Goal: Task Accomplishment & Management: Manage account settings

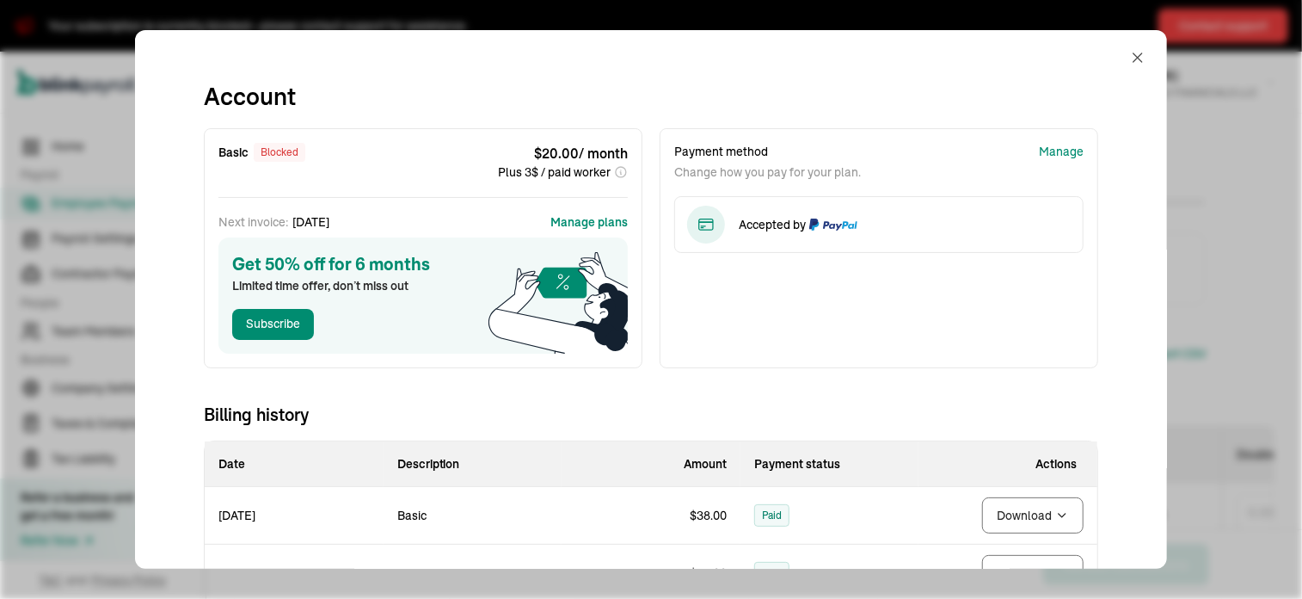
click at [1129, 66] on button "button" at bounding box center [1137, 57] width 17 height 41
click at [1129, 45] on button "button" at bounding box center [1137, 57] width 17 height 41
click at [1129, 77] on button "button" at bounding box center [1137, 57] width 17 height 41
click at [1120, 68] on span "[PERSON_NAME]" at bounding box center [1129, 75] width 97 height 15
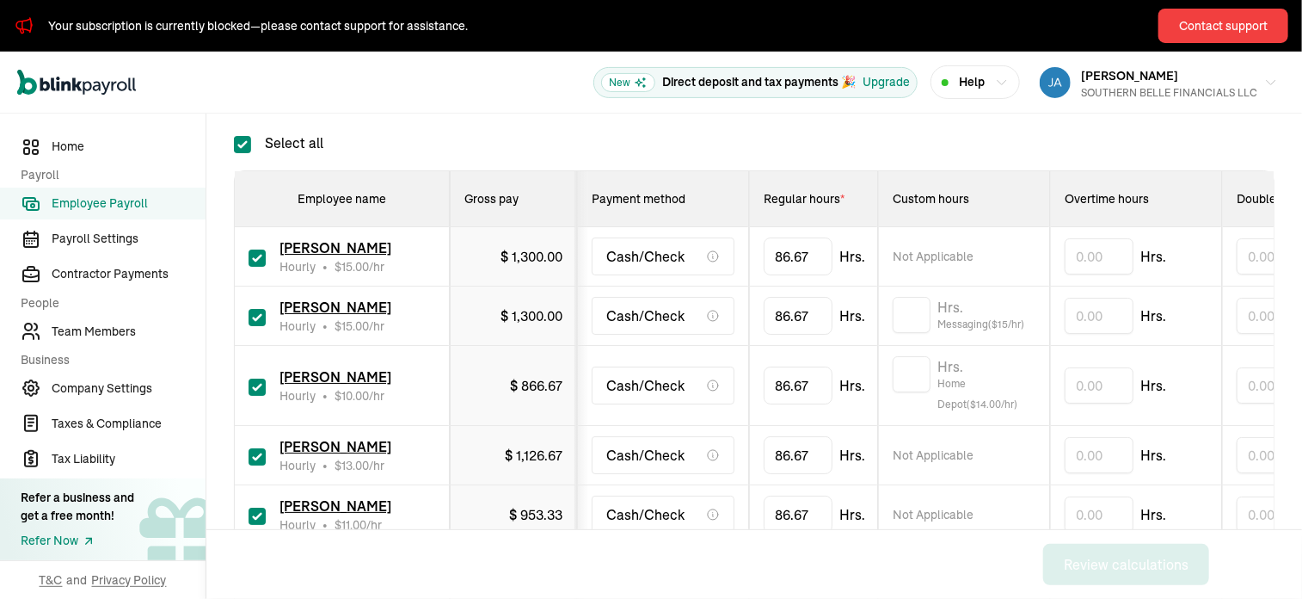
scroll to position [247, 0]
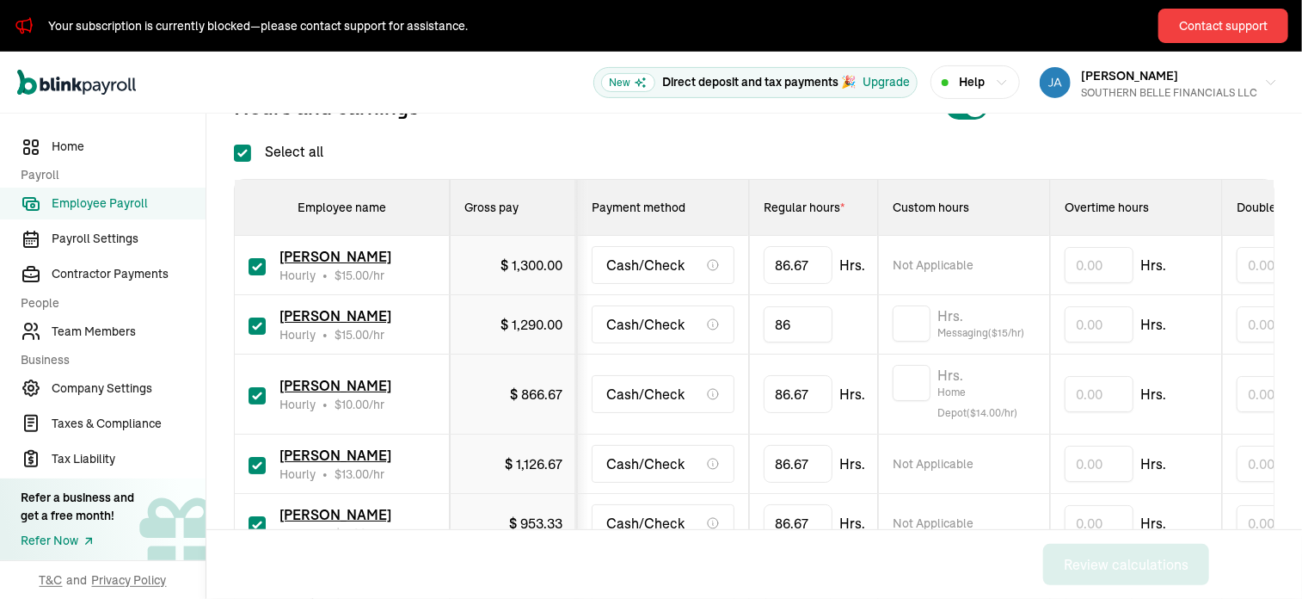
type input "8"
type input "9.2"
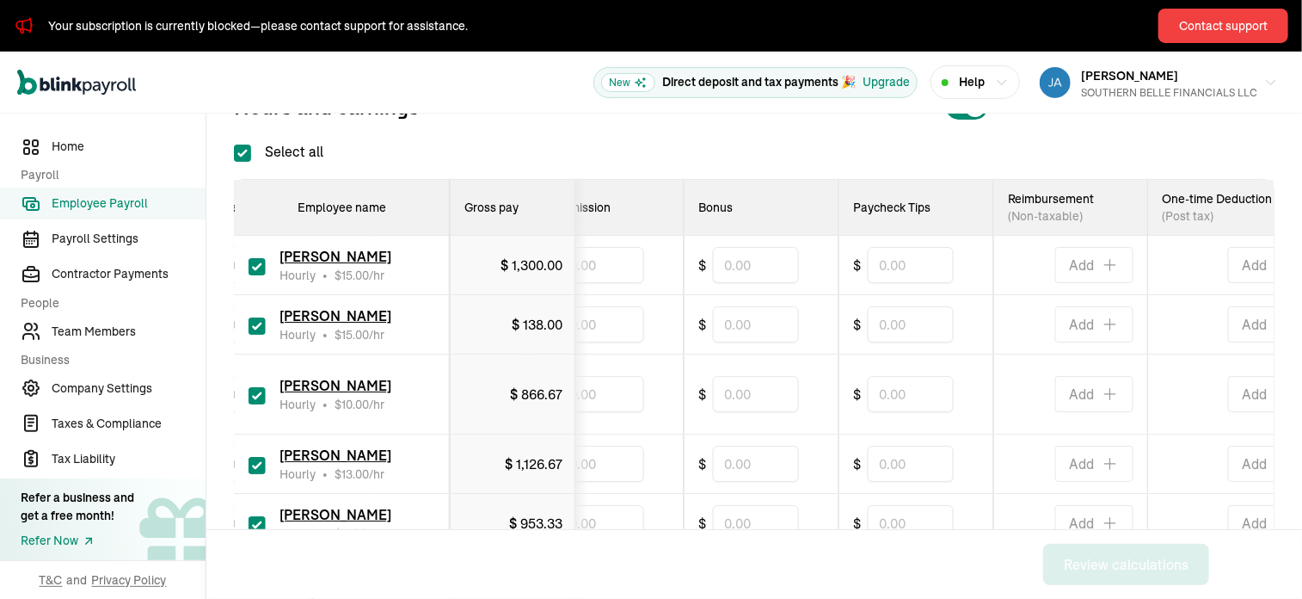
scroll to position [0, 907]
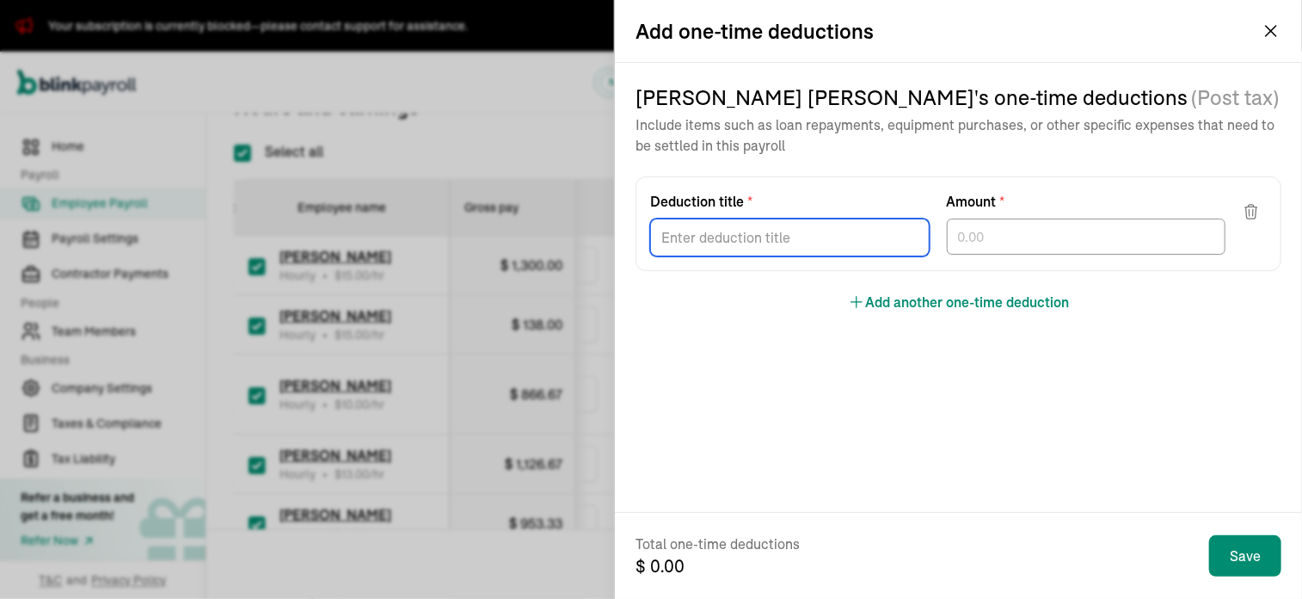
click at [731, 235] on input "Deduction title *" at bounding box center [790, 237] width 280 height 38
type input "Revenue Loss"
type input "94.21"
click at [1252, 569] on iframe "Chat Widget" at bounding box center [1259, 557] width 86 height 83
click at [784, 234] on input "Deduction title *" at bounding box center [790, 237] width 280 height 38
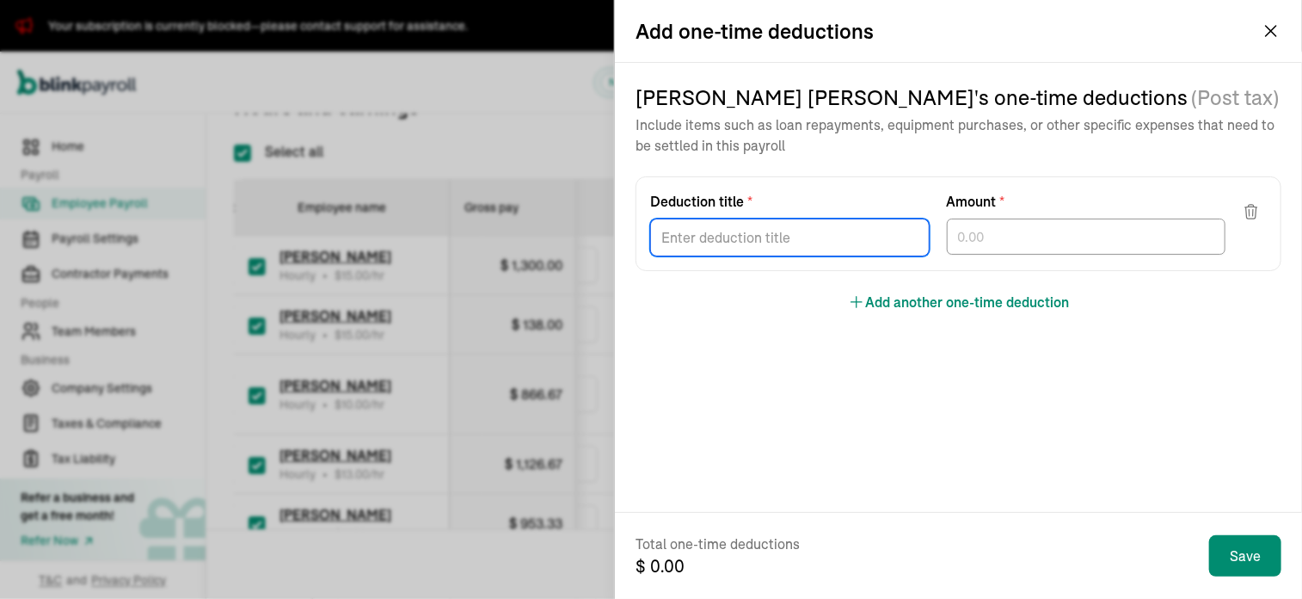
type input "Revenue Loss"
click at [1043, 234] on input "text" at bounding box center [1087, 236] width 280 height 36
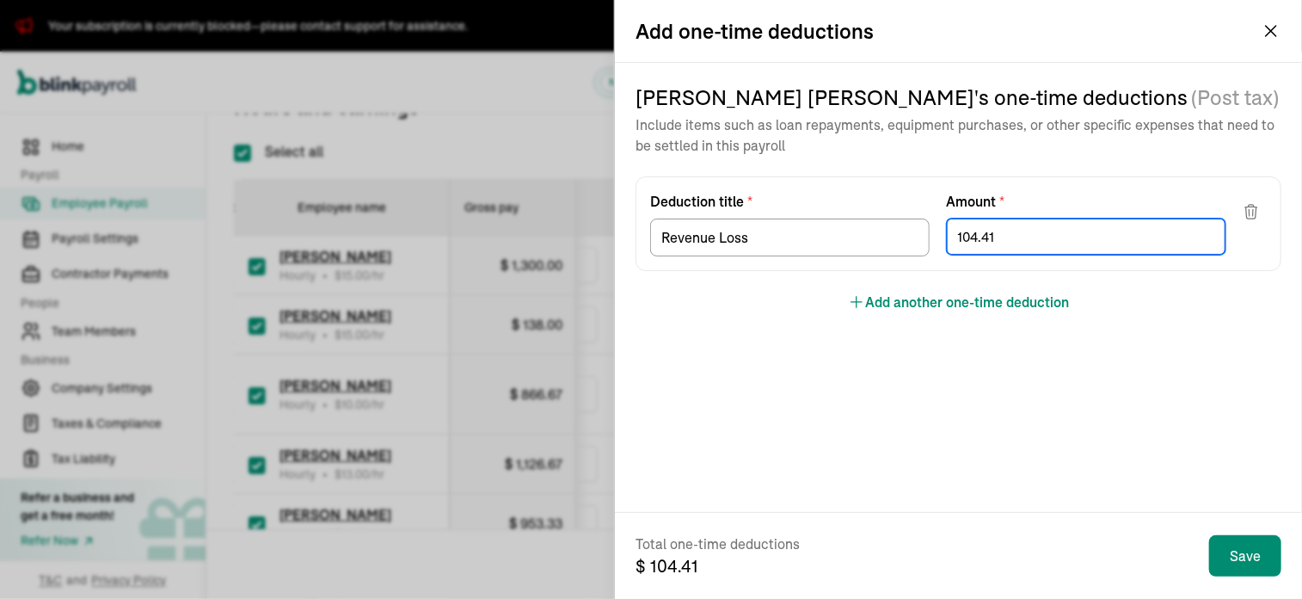
type input "104.41"
click at [1244, 562] on iframe "Chat Widget" at bounding box center [1259, 557] width 86 height 83
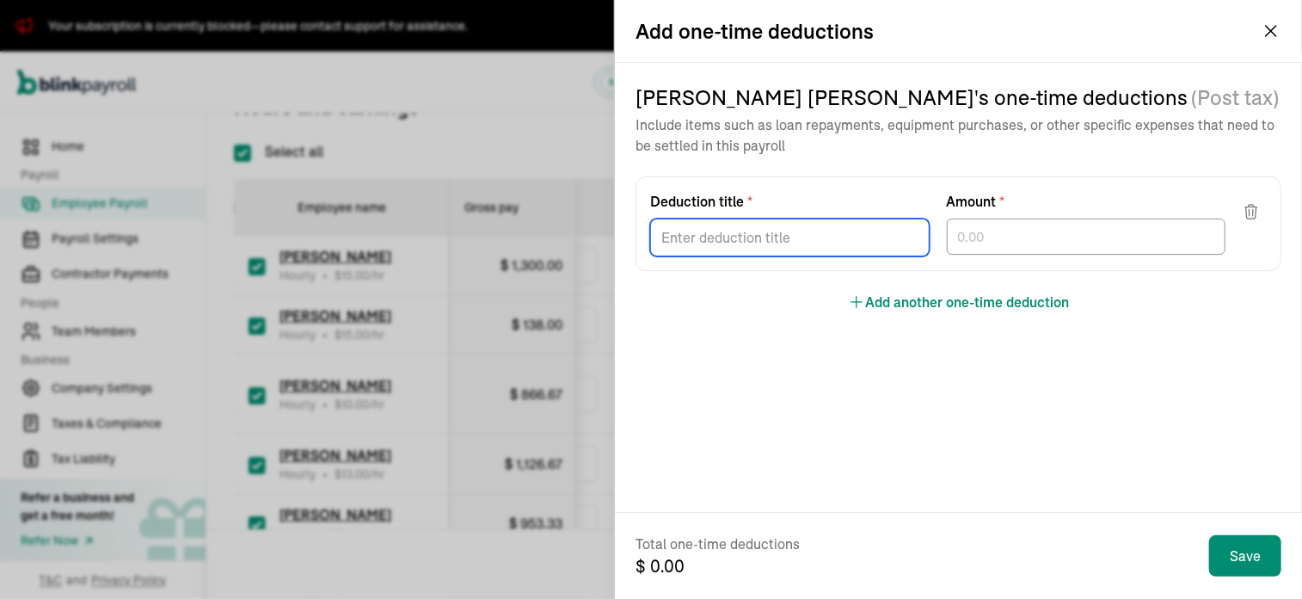
click at [790, 228] on input "Deduction title *" at bounding box center [790, 237] width 280 height 38
type input "Revenue Loss"
click at [990, 240] on input "text" at bounding box center [1087, 236] width 280 height 36
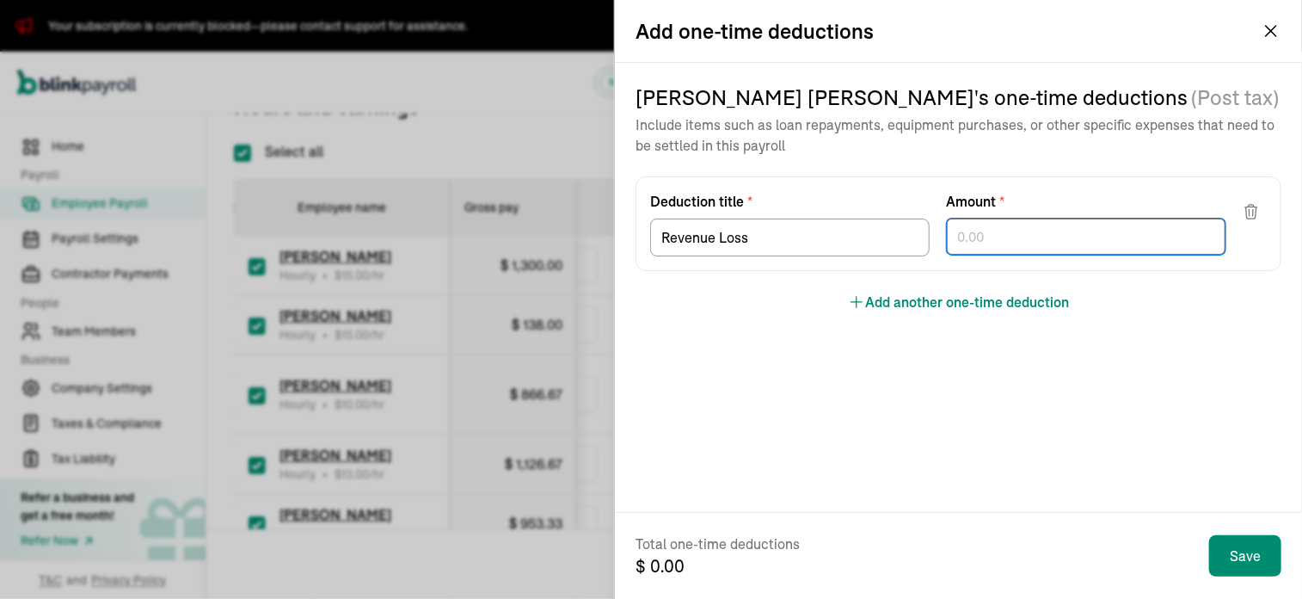
type input "3"
type input "98.01"
click at [1262, 565] on iframe "Chat Widget" at bounding box center [1259, 557] width 86 height 83
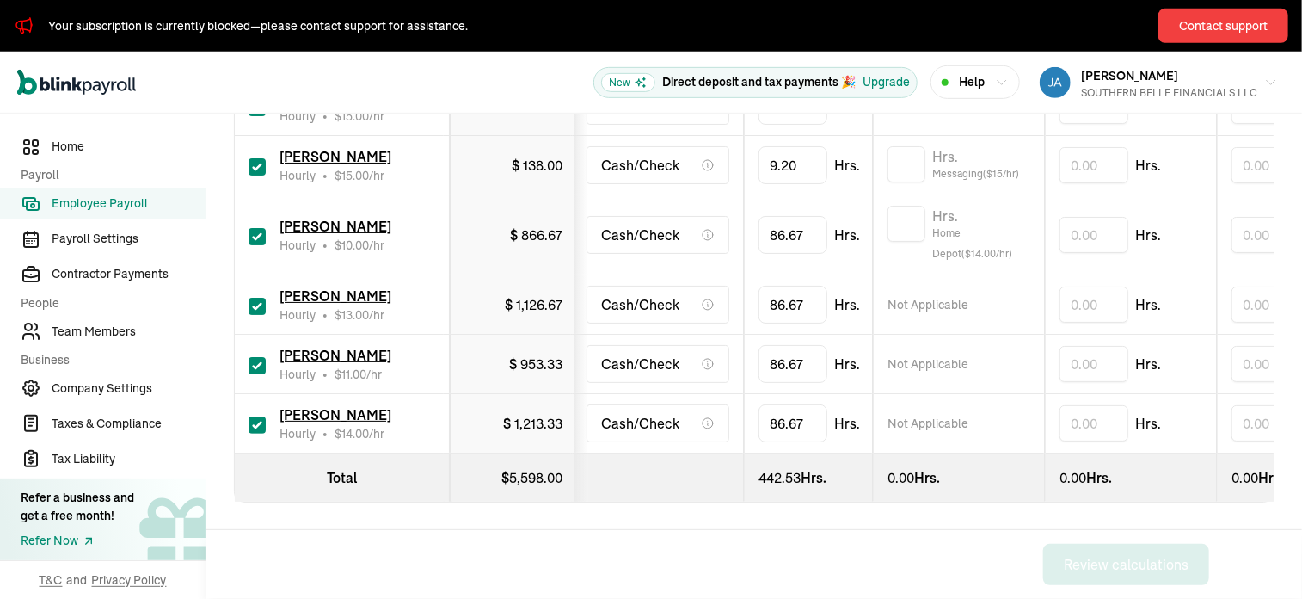
scroll to position [0, 0]
type input "8"
type input "61"
type input "8"
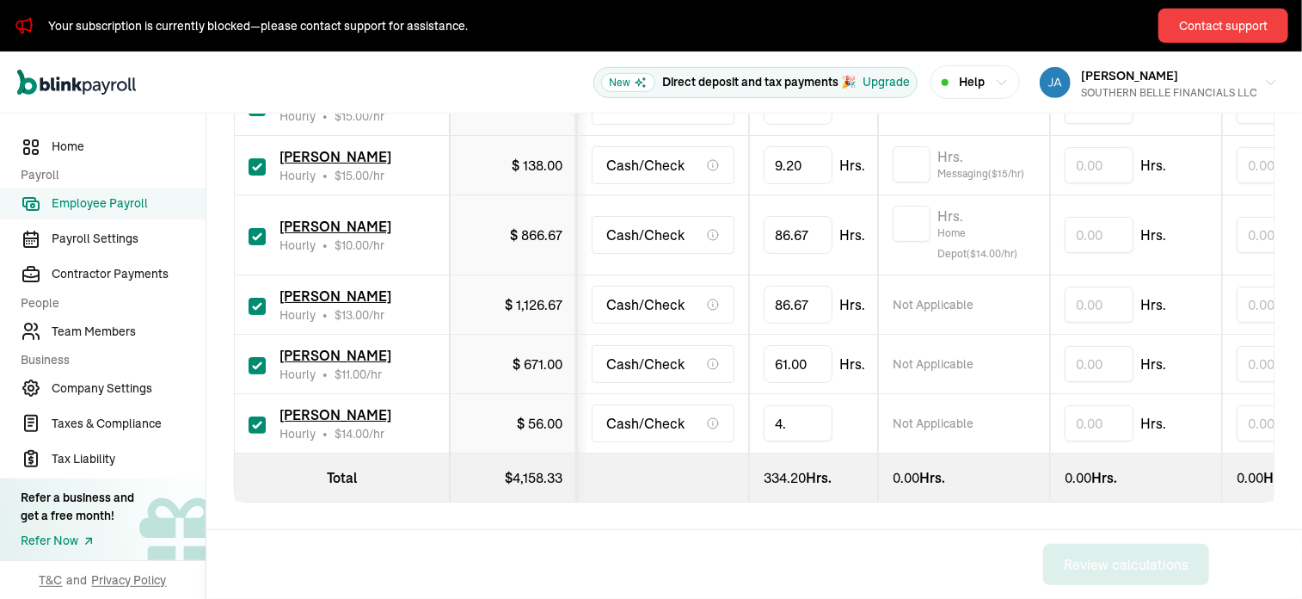
type input "4"
type input "3.9"
type input "8"
type input "36.1"
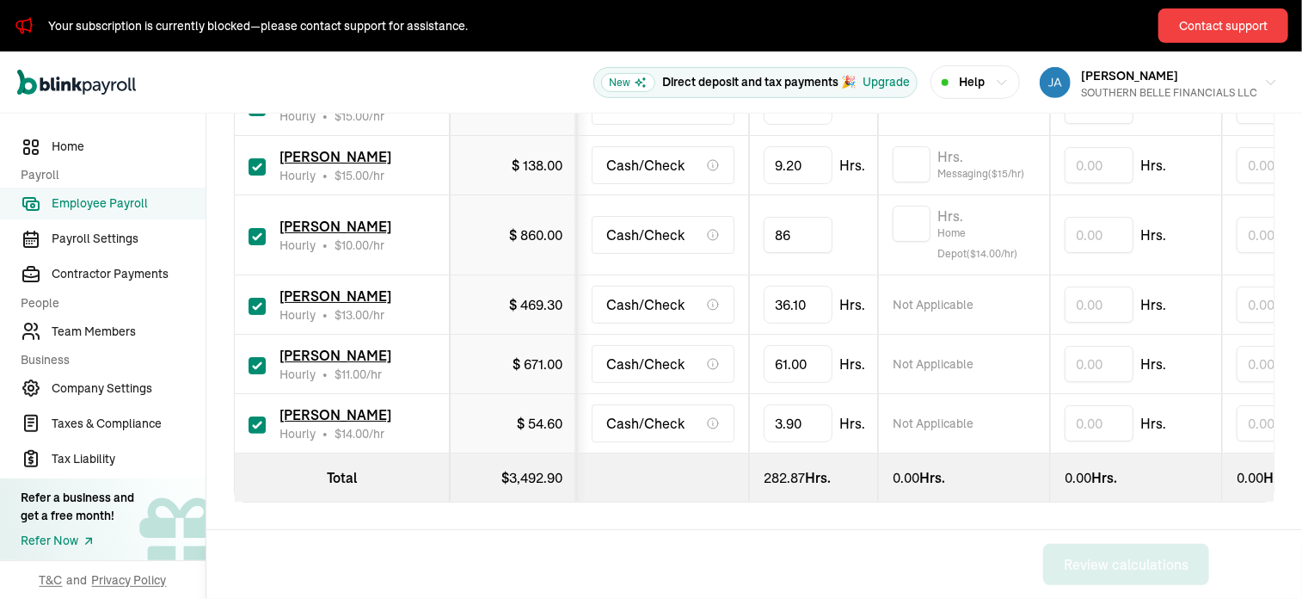
type input "8"
type input "49.4"
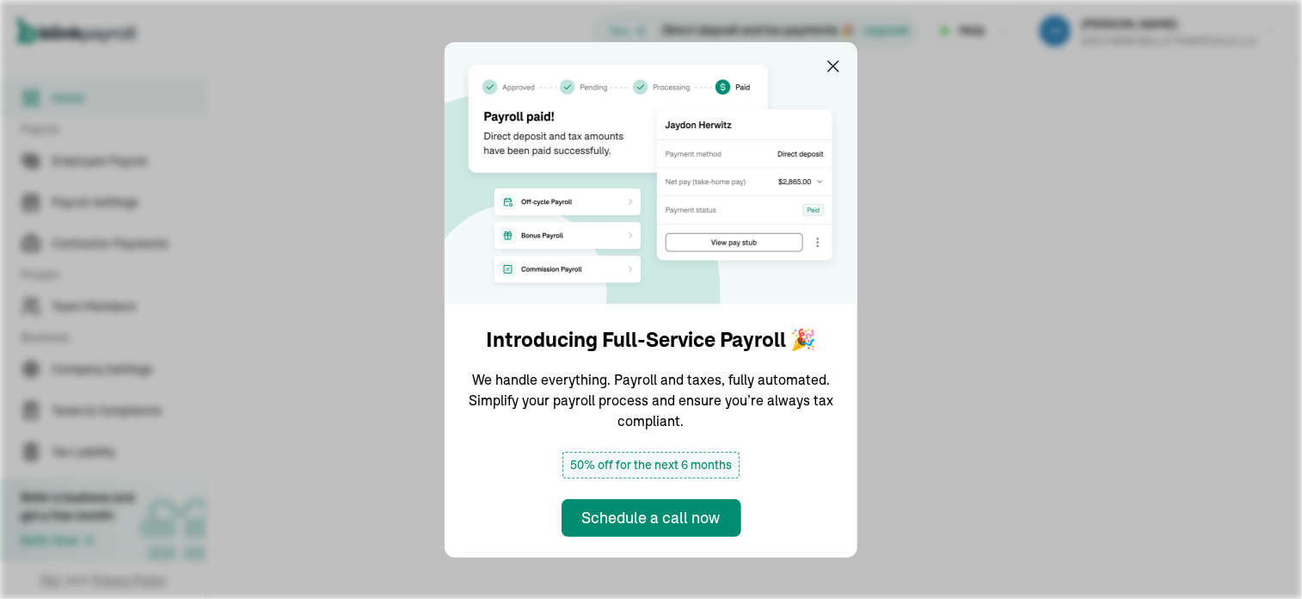
click at [827, 68] on icon "button" at bounding box center [833, 66] width 21 height 21
click at [833, 65] on div at bounding box center [754, 89] width 1096 height 55
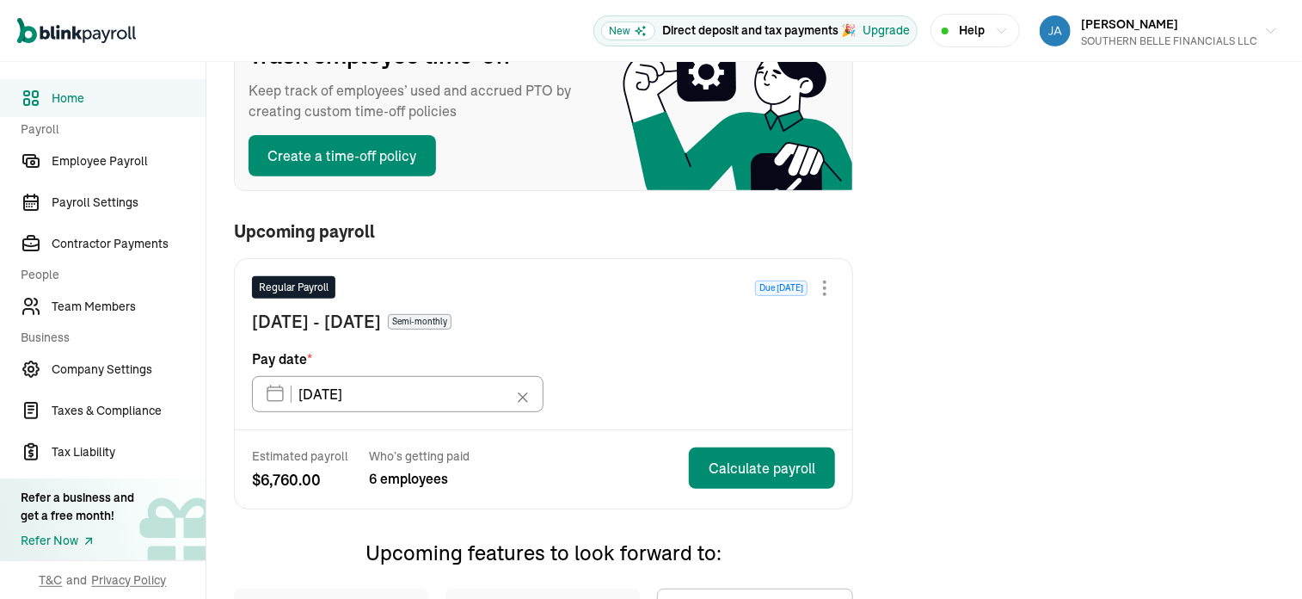
scroll to position [246, 0]
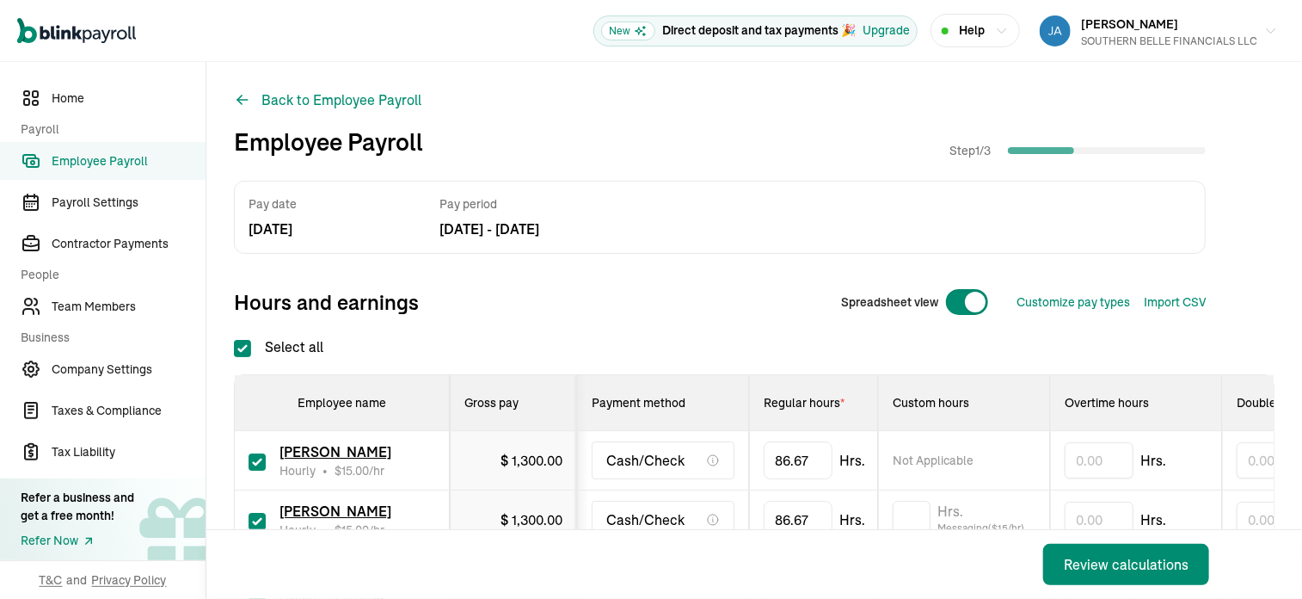
checkbox input "true"
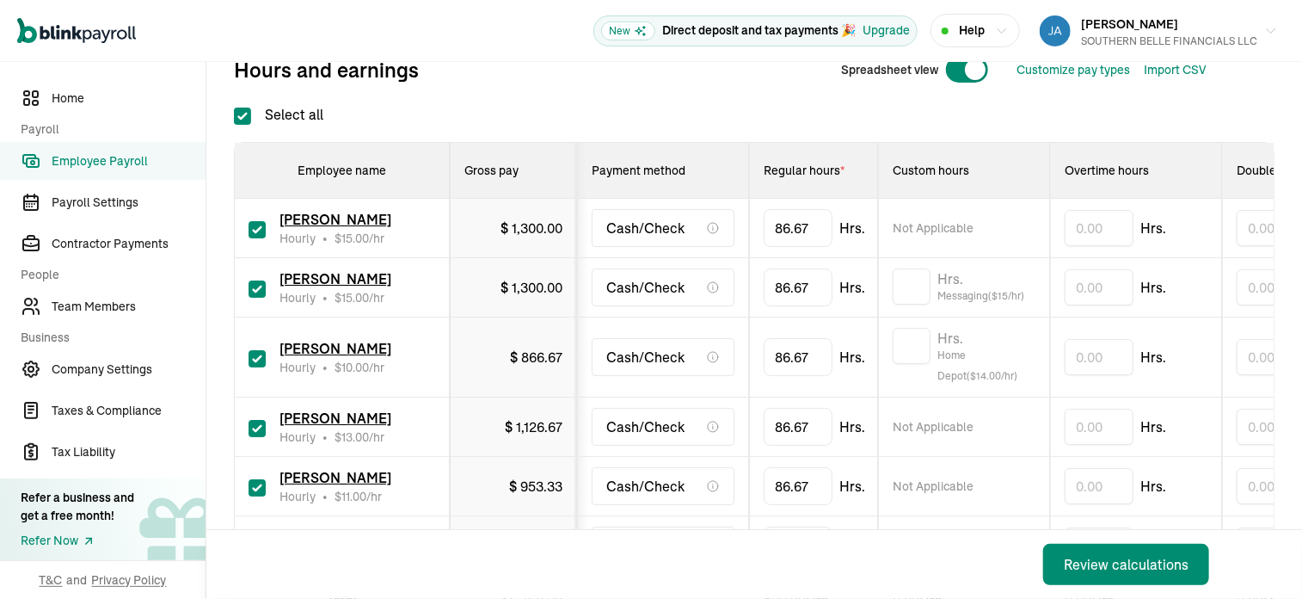
scroll to position [237, 0]
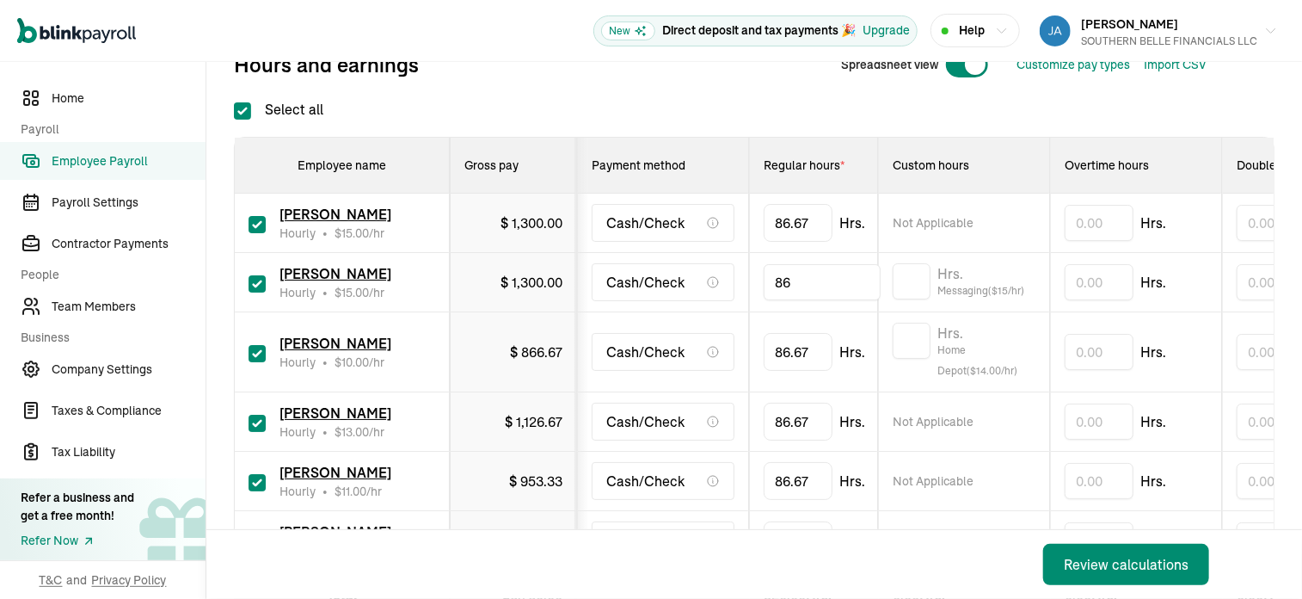
type input "8"
type input "9.1"
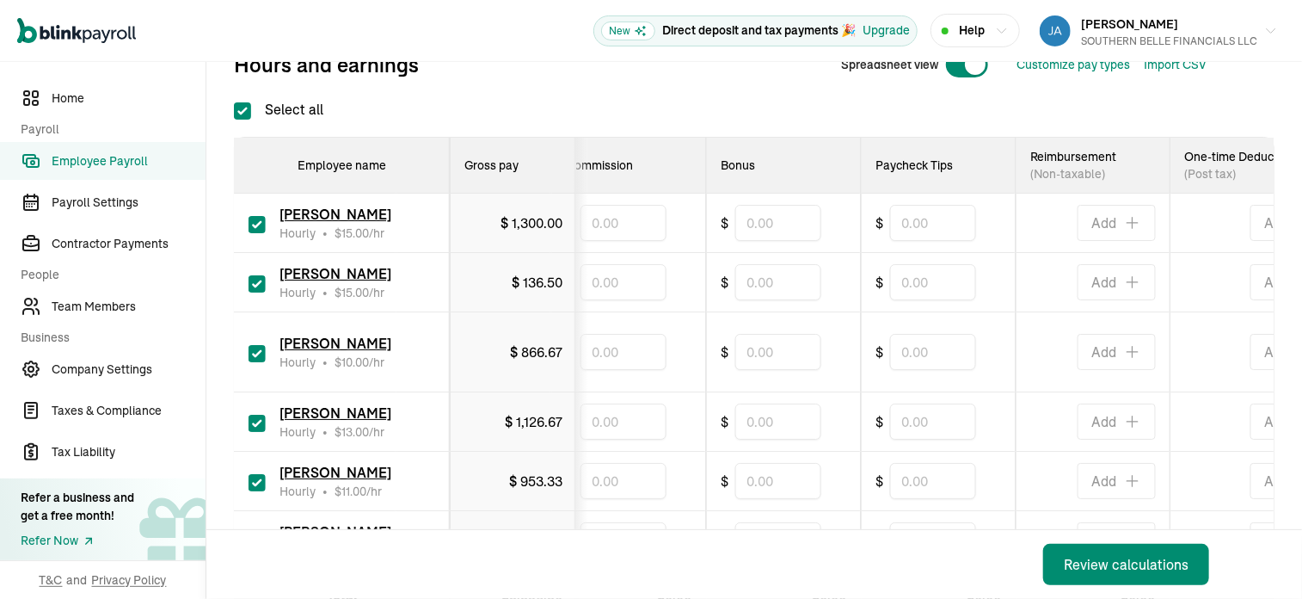
scroll to position [0, 907]
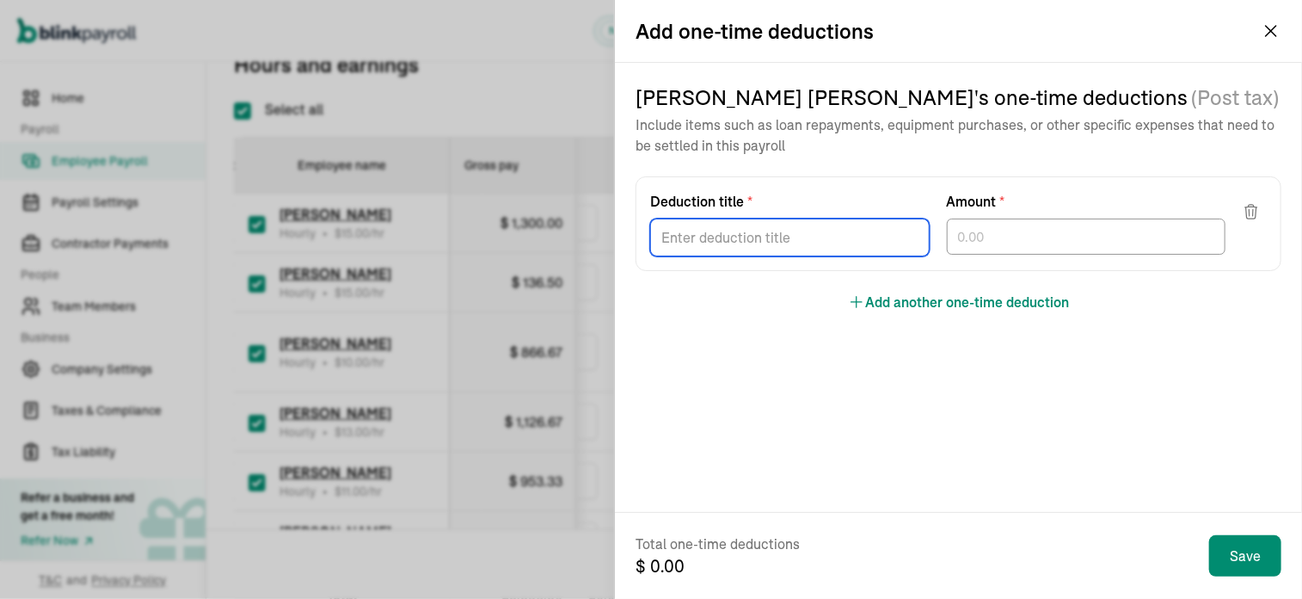
click at [819, 241] on input "Deduction title *" at bounding box center [790, 237] width 280 height 38
type input "Revenue Loss"
click at [1060, 241] on input "text" at bounding box center [1087, 236] width 280 height 36
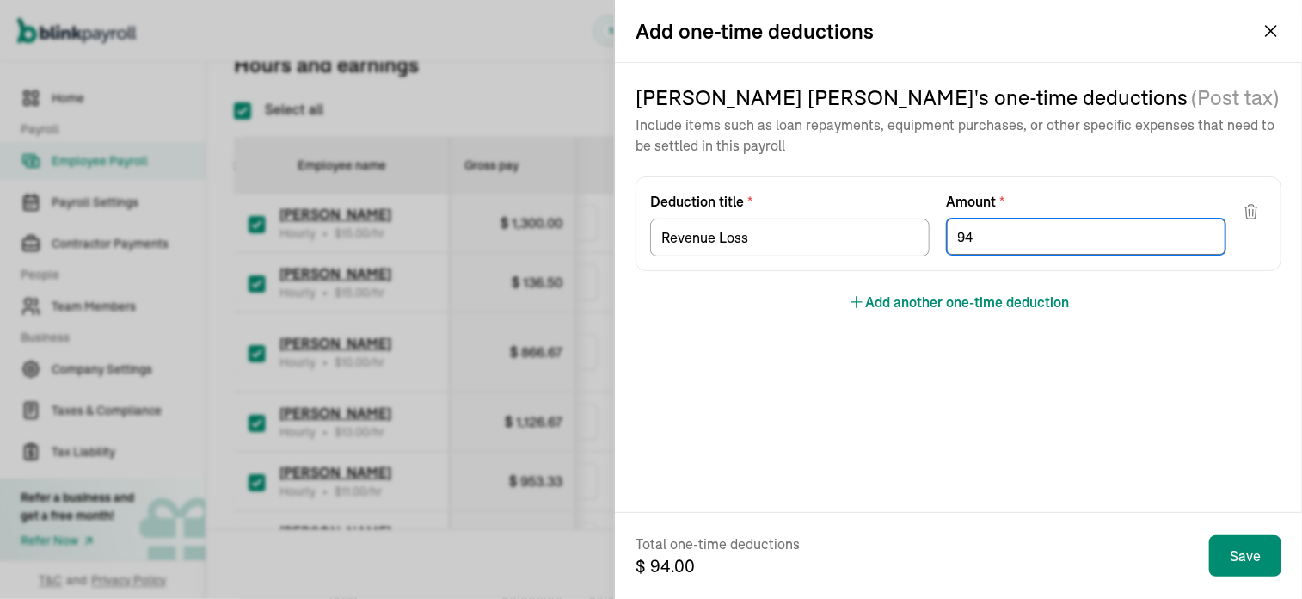
type input "9"
type input "88.91"
click at [1250, 563] on iframe "Chat Widget" at bounding box center [1259, 557] width 86 height 83
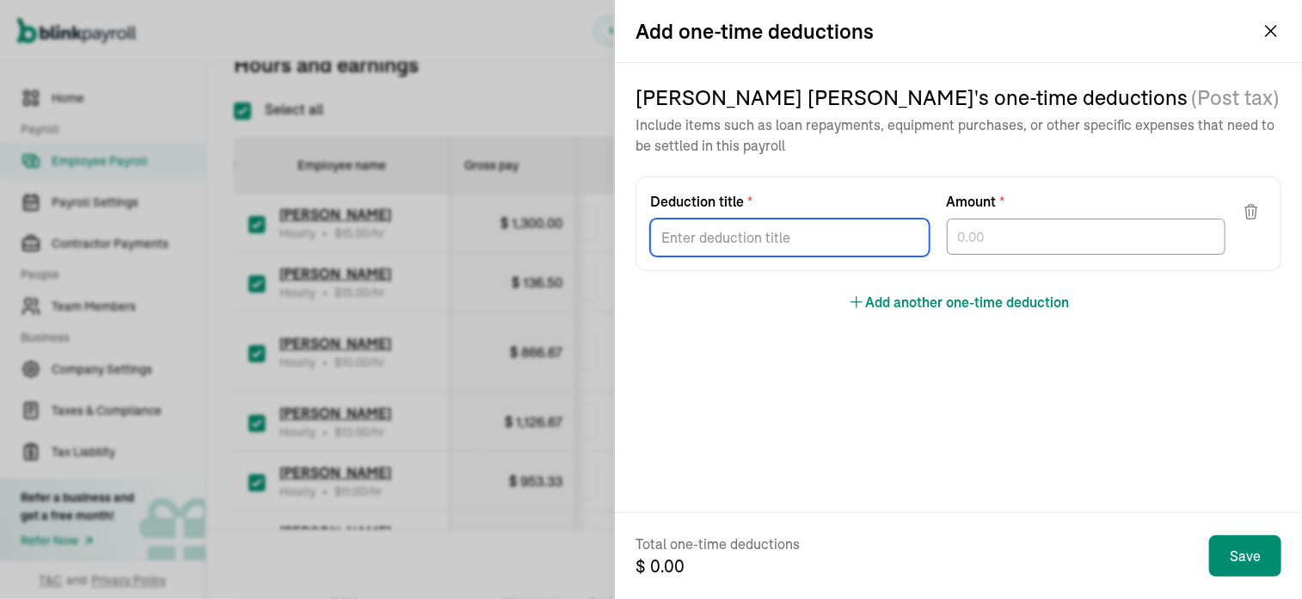
click at [777, 239] on input "Deduction title *" at bounding box center [790, 237] width 280 height 38
type input "Revenue Loss"
click at [1046, 237] on input "text" at bounding box center [1087, 236] width 280 height 36
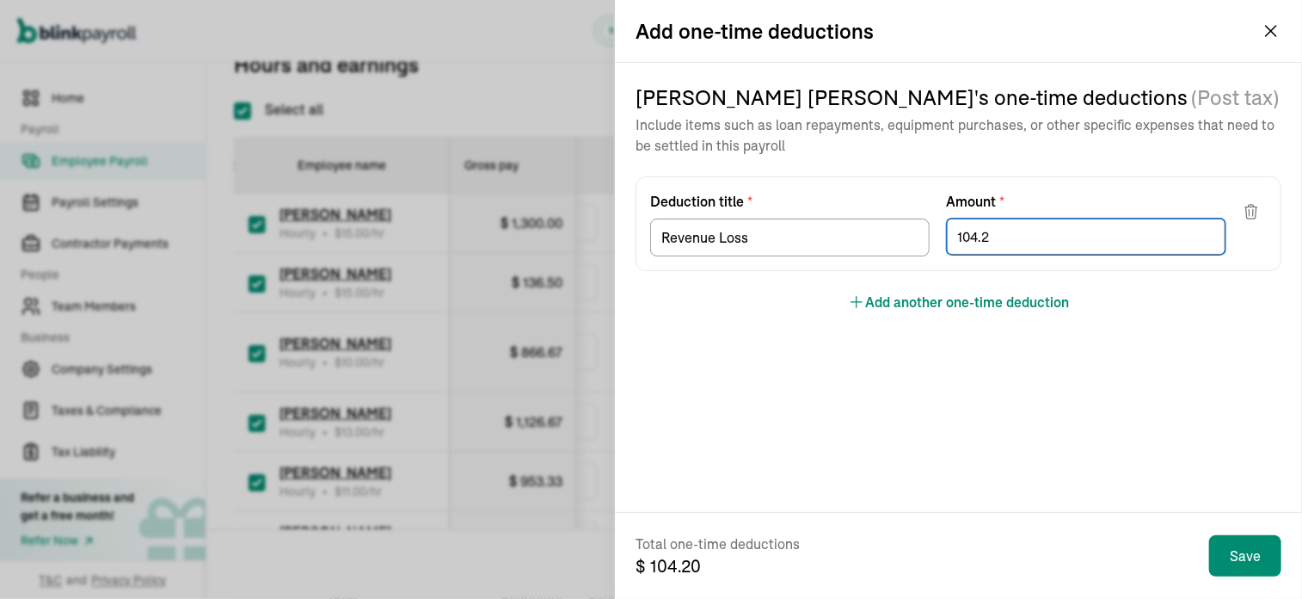
type input "104.21"
click at [1242, 565] on iframe "Chat Widget" at bounding box center [1259, 557] width 86 height 83
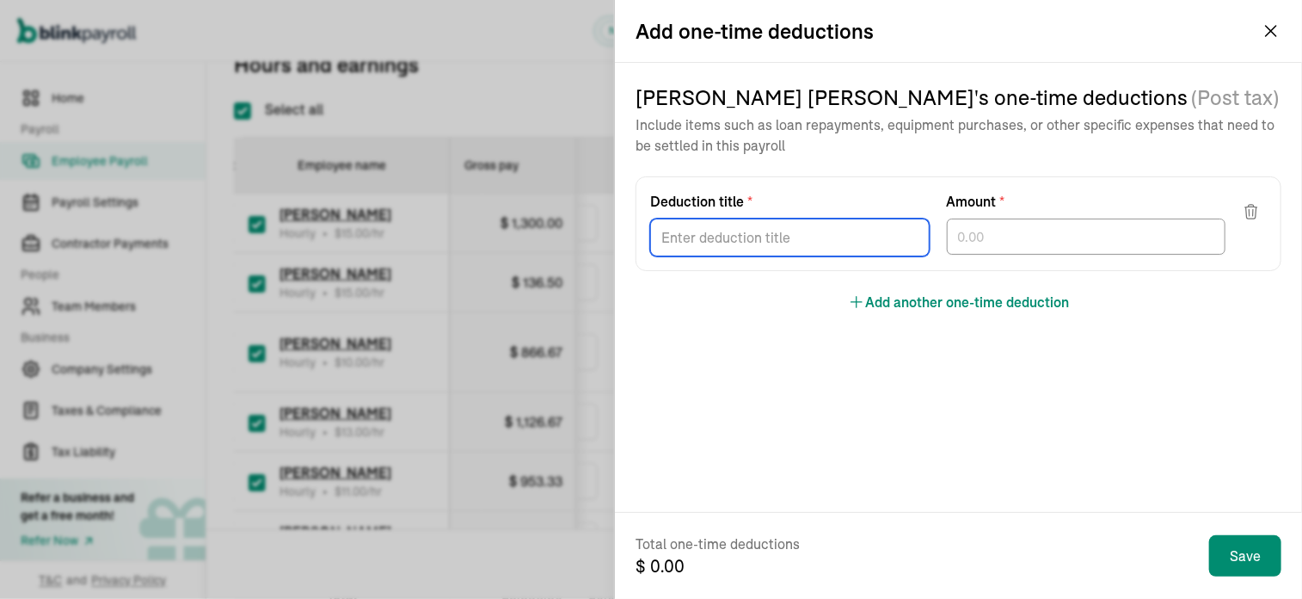
click at [804, 240] on input "Deduction title *" at bounding box center [790, 237] width 280 height 38
type input "Revenue Loss"
click at [1072, 238] on input "text" at bounding box center [1087, 236] width 280 height 36
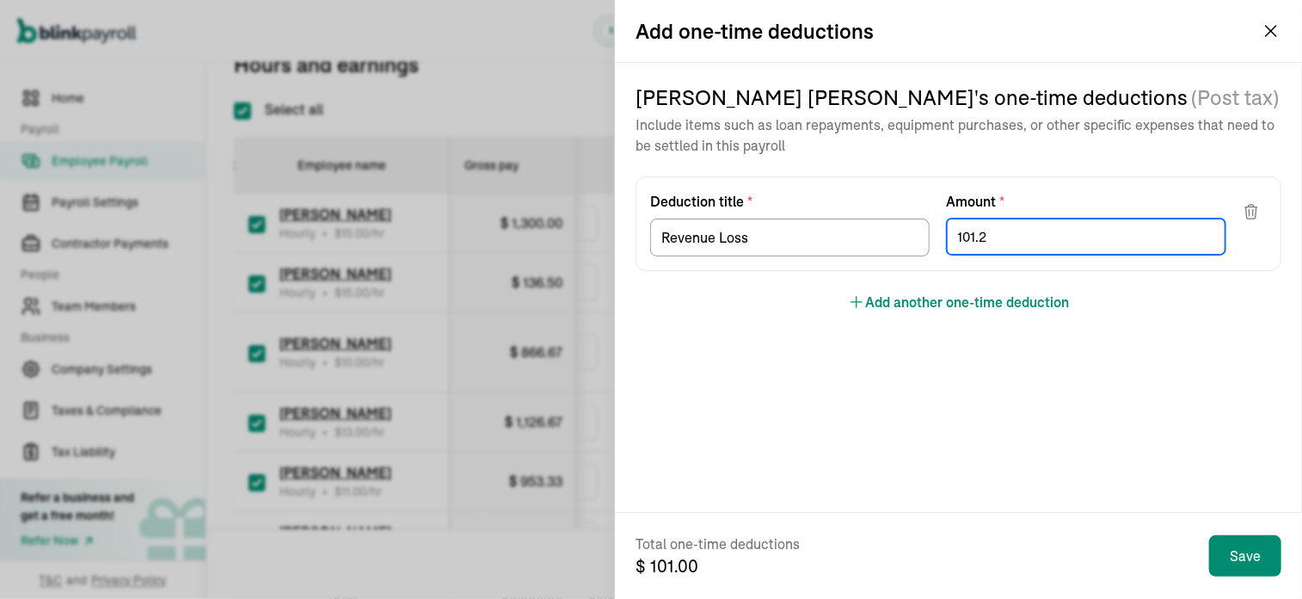
type input "101.21"
click at [1270, 549] on iframe "Chat Widget" at bounding box center [1259, 557] width 86 height 83
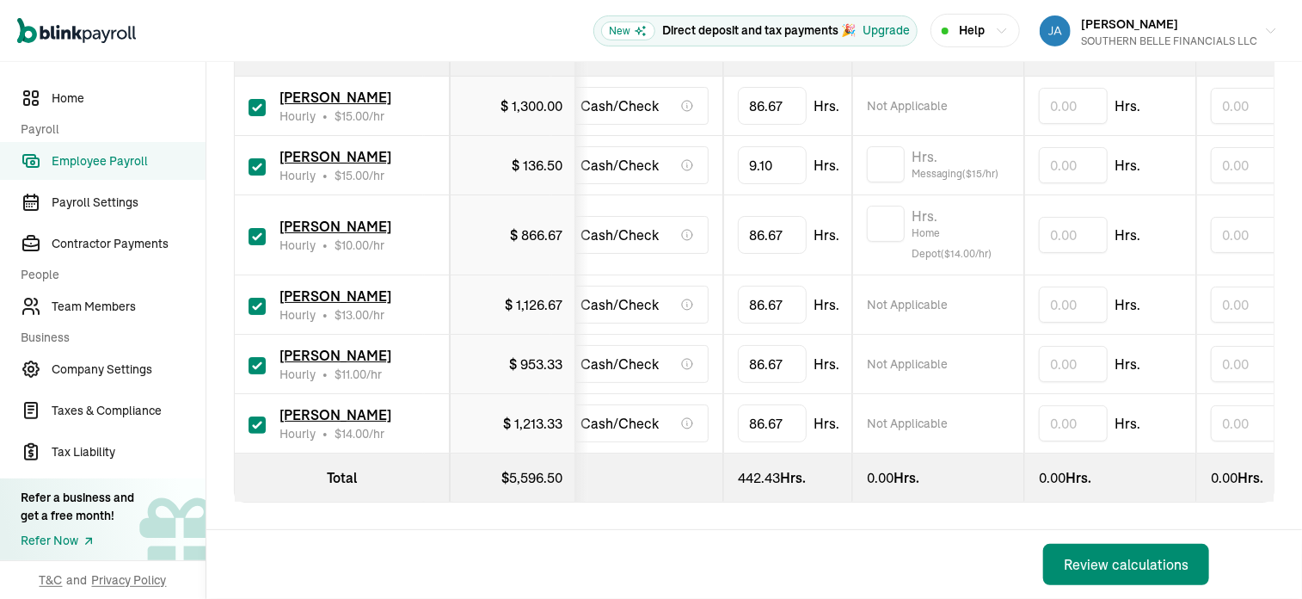
scroll to position [0, 28]
type input "8"
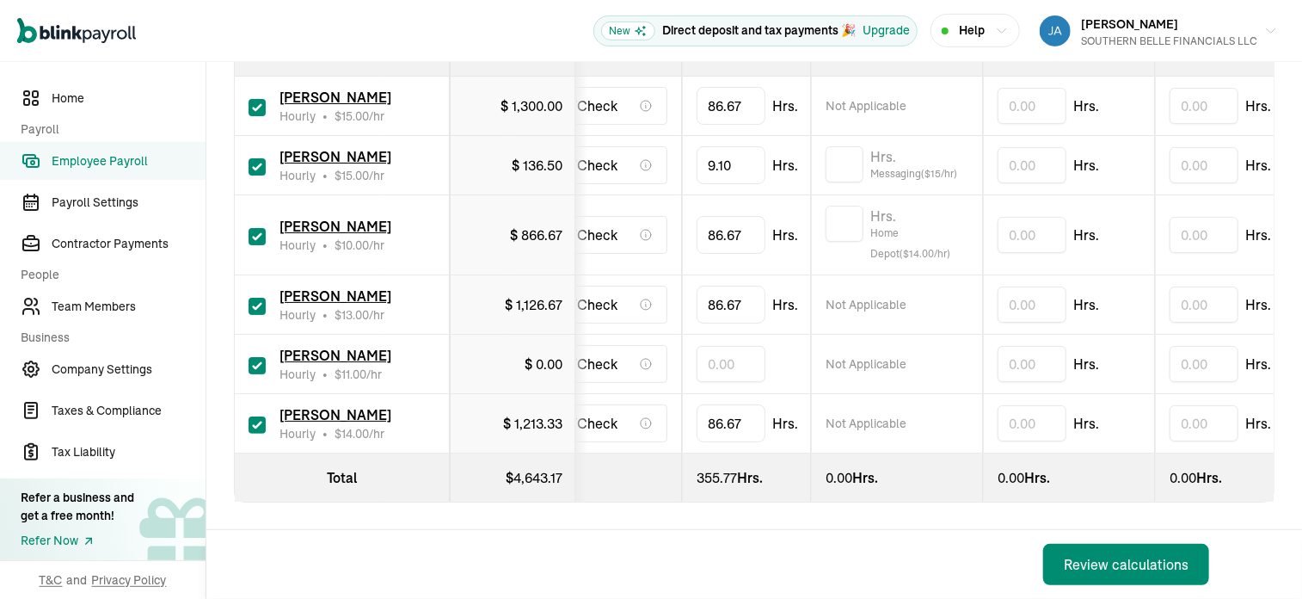
scroll to position [0, 0]
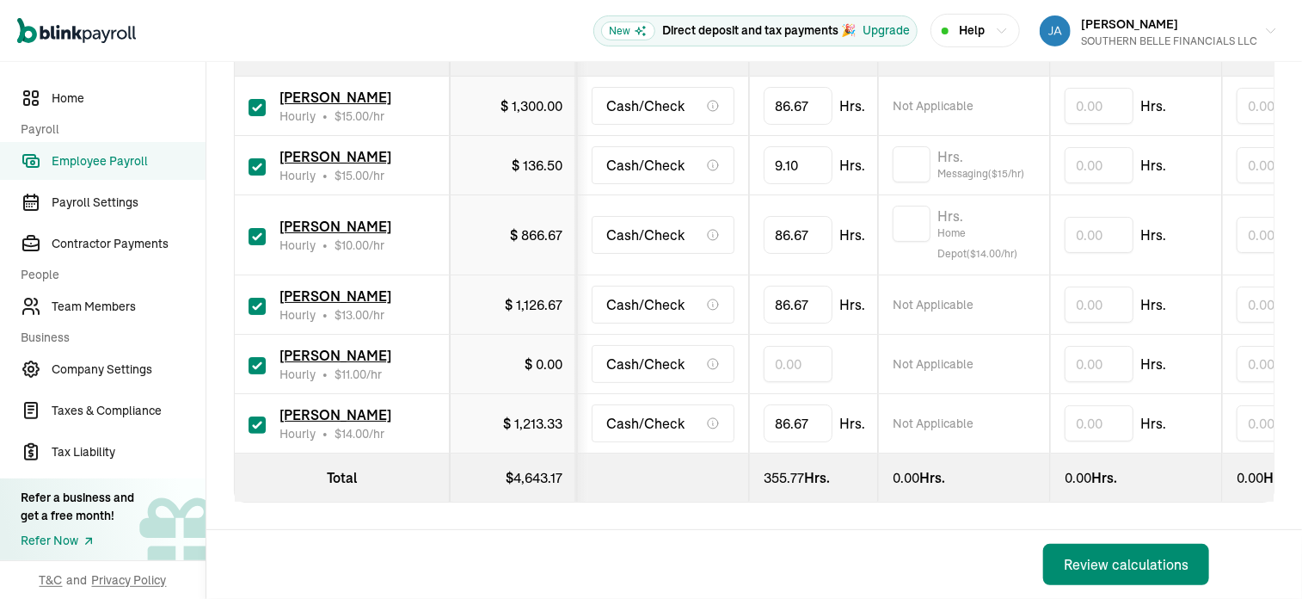
click at [791, 361] on input "text" at bounding box center [798, 364] width 69 height 36
type input "6"
type input "60.2"
type input "8"
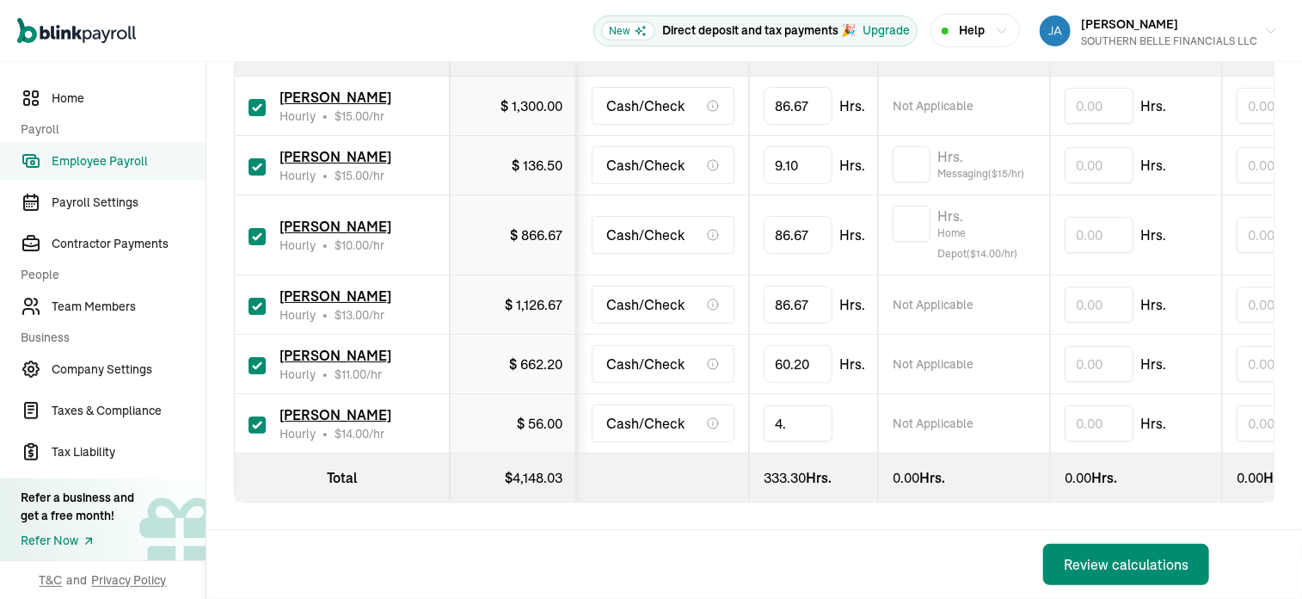
type input "4.1"
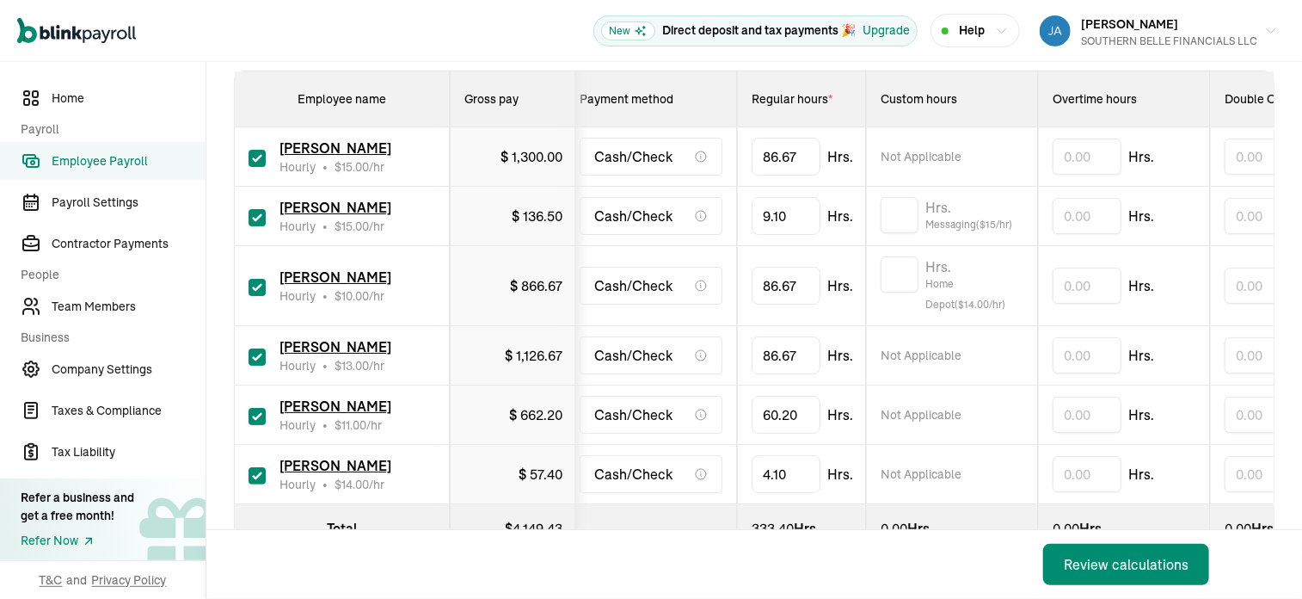
scroll to position [0, 11]
type input "8"
type input "36.1"
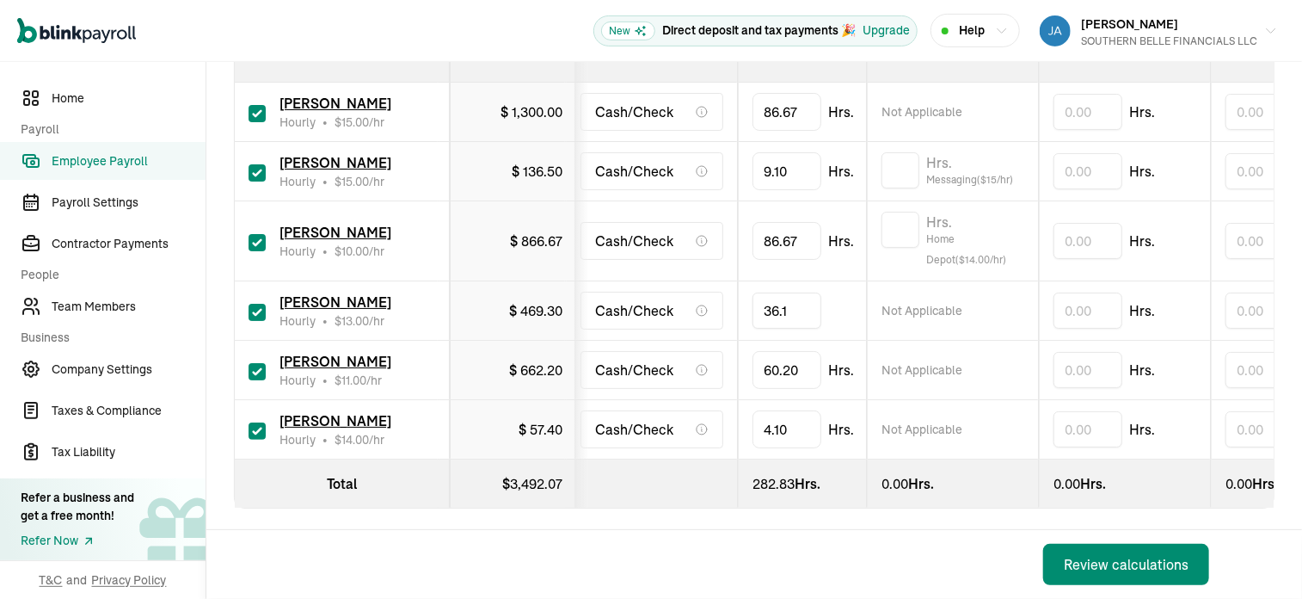
scroll to position [365, 0]
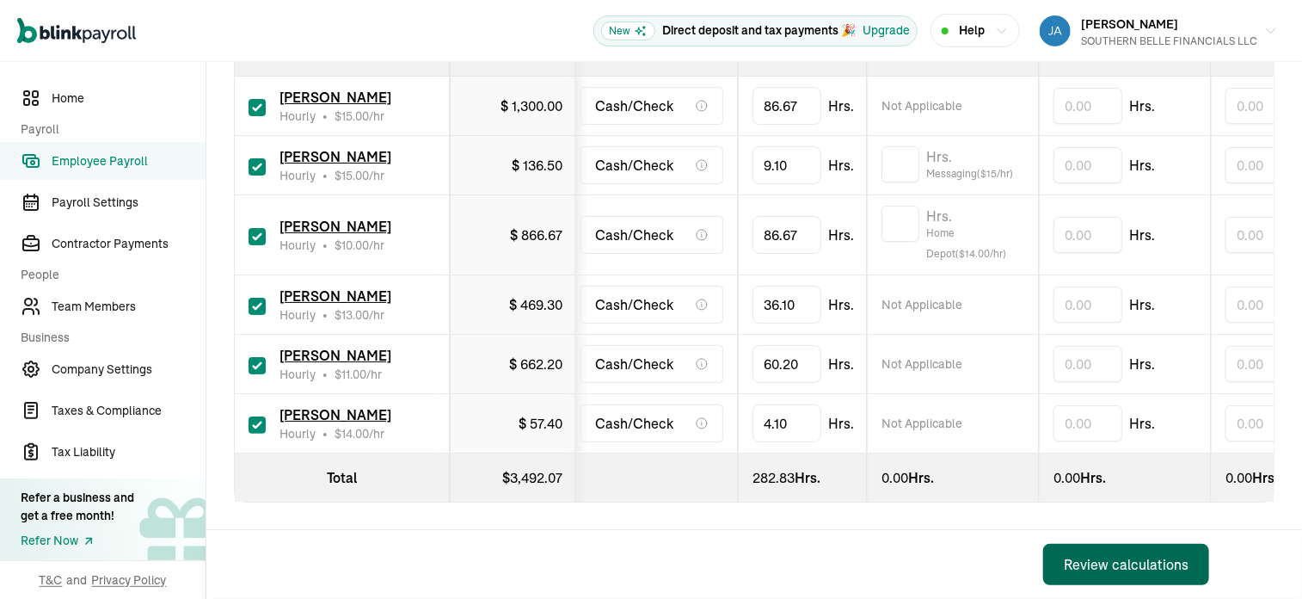
click at [1132, 568] on div "Review calculations" at bounding box center [1126, 564] width 125 height 21
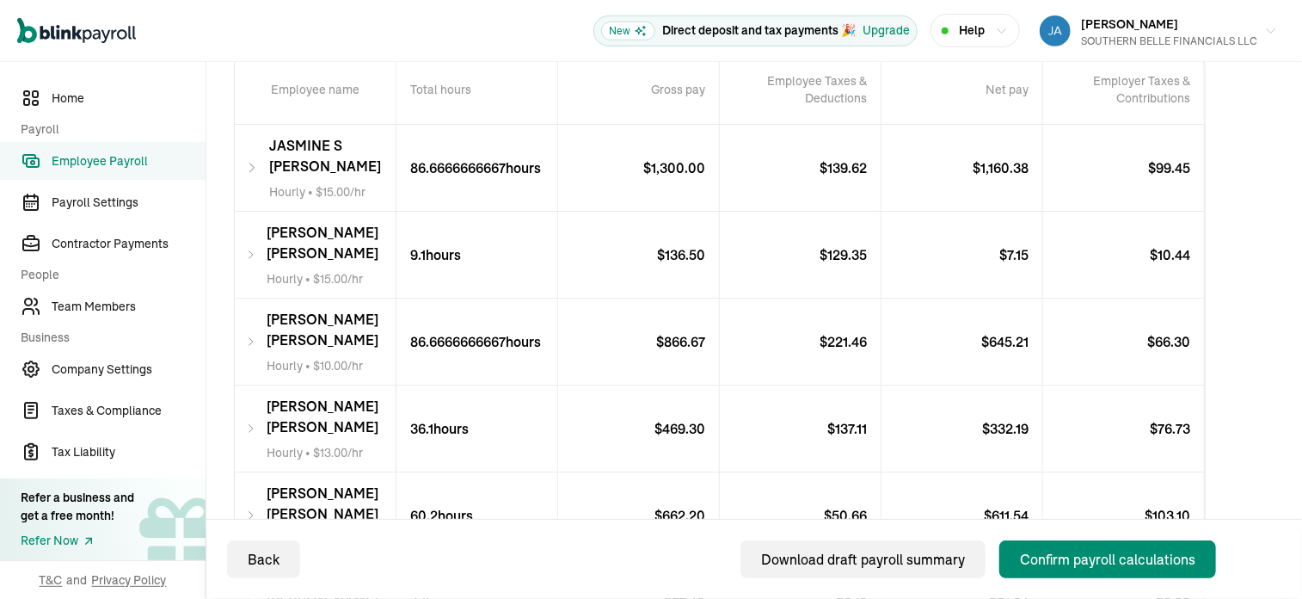
scroll to position [416, 0]
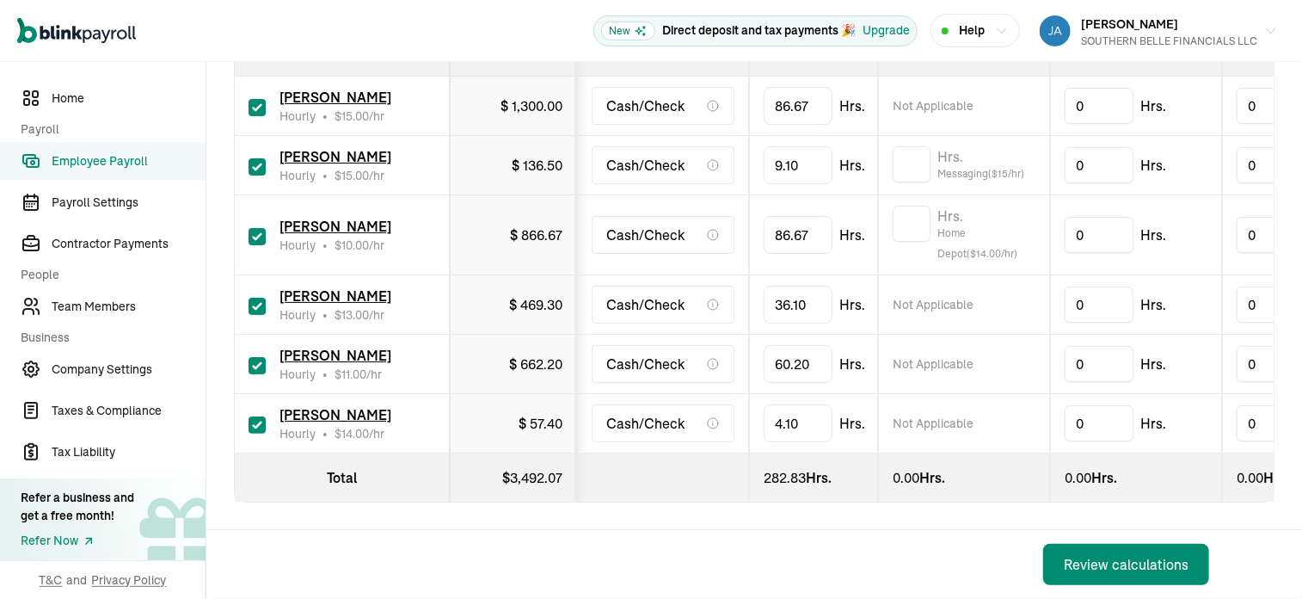
checkbox input "true"
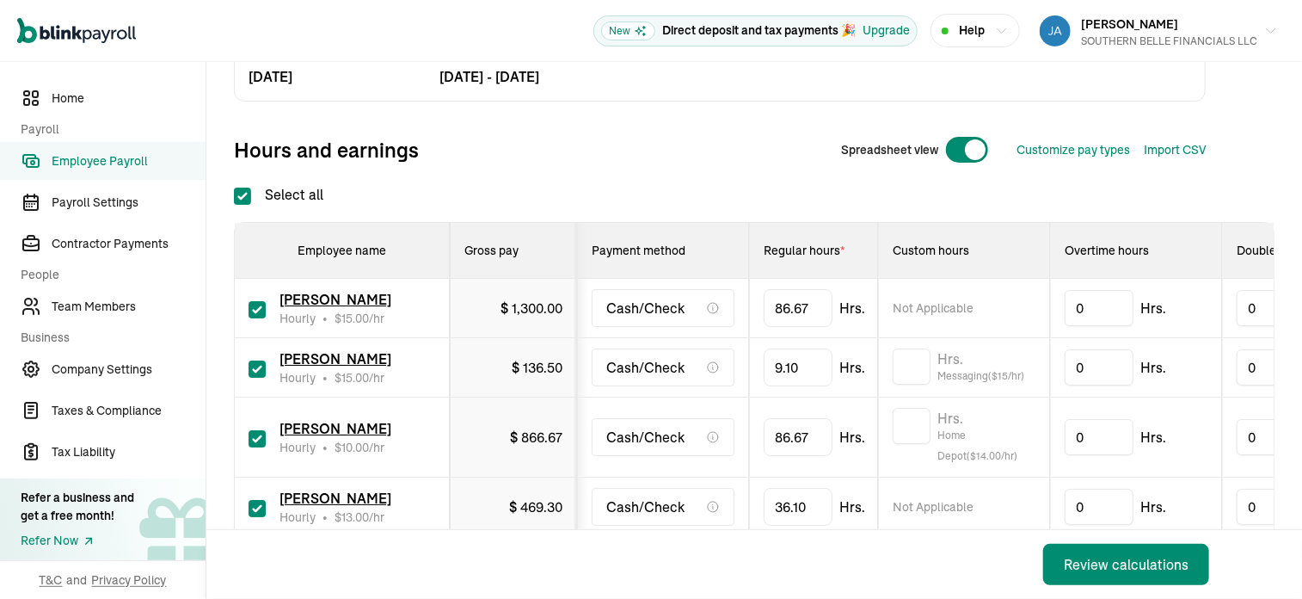
scroll to position [154, 0]
click at [1189, 369] on div "0 Hrs." at bounding box center [1136, 366] width 143 height 36
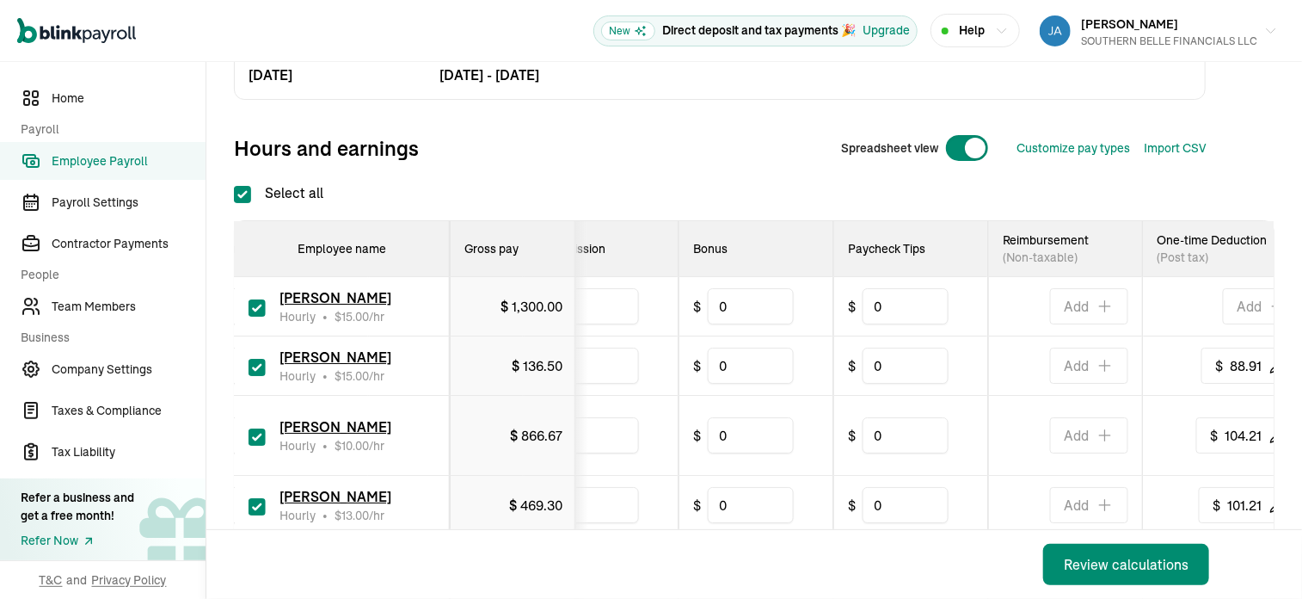
scroll to position [0, 907]
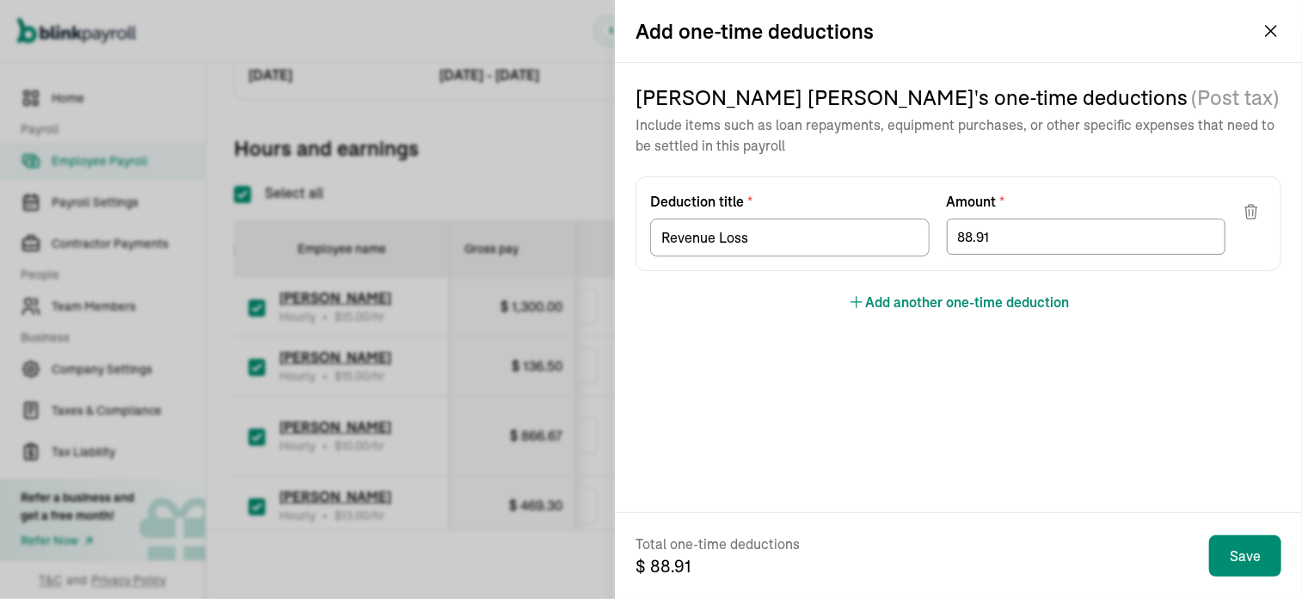
click at [1063, 204] on label "Amount *" at bounding box center [1087, 201] width 280 height 21
click at [1061, 240] on input "88.91" at bounding box center [1087, 236] width 280 height 36
type input "8"
type input "74.21"
click at [1270, 551] on iframe "Chat Widget" at bounding box center [1259, 557] width 86 height 83
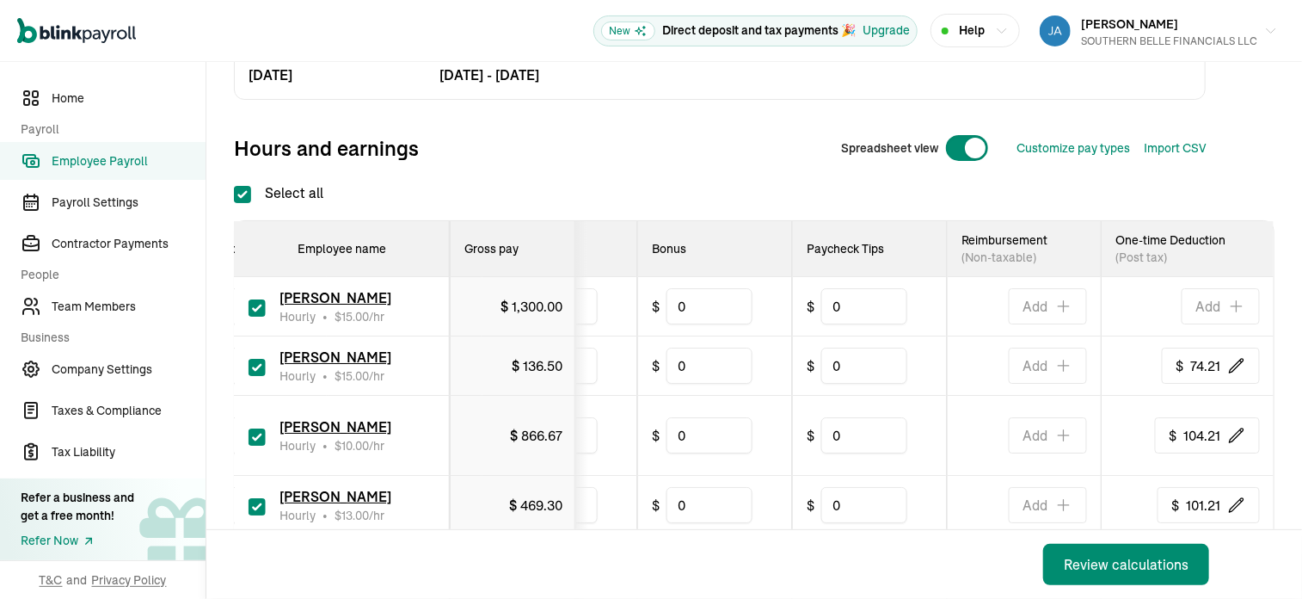
click at [1132, 567] on div "Review calculations" at bounding box center [1126, 564] width 125 height 21
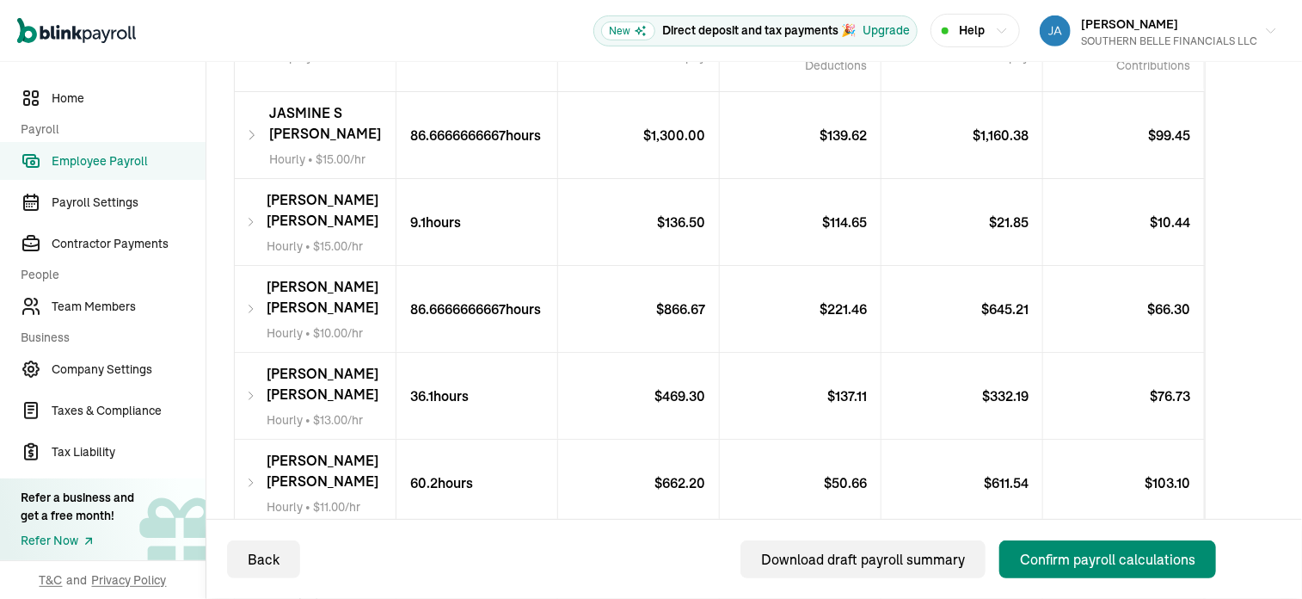
scroll to position [422, 0]
click at [1111, 571] on button "Confirm payroll calculations" at bounding box center [1108, 559] width 217 height 38
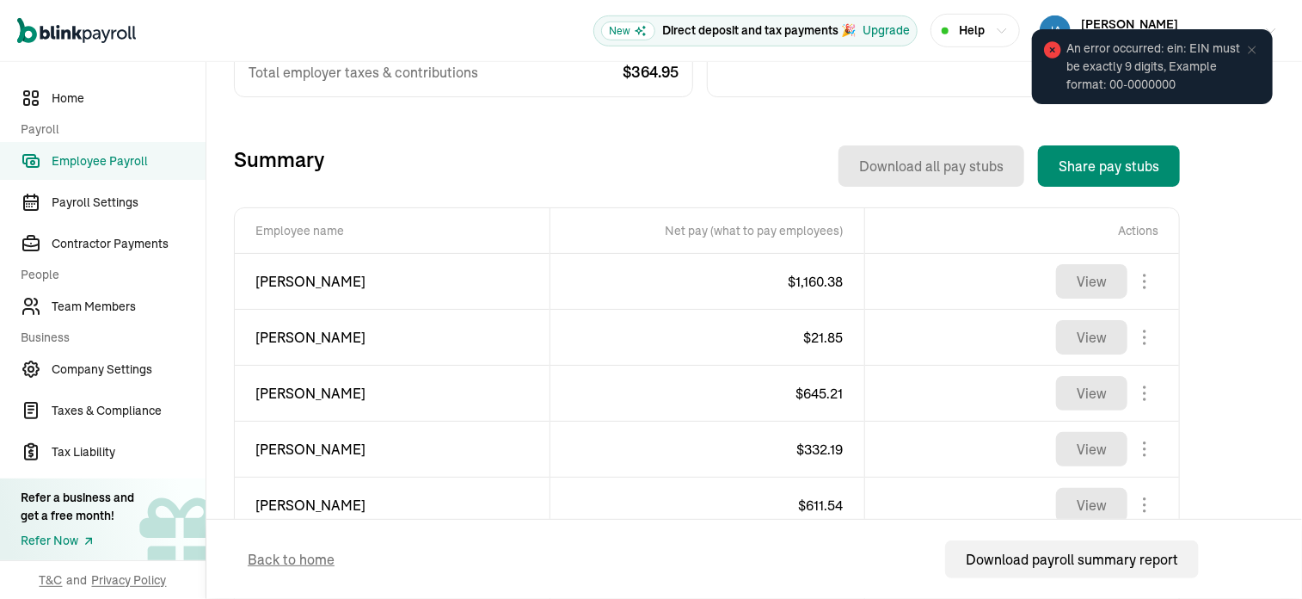
scroll to position [526, 0]
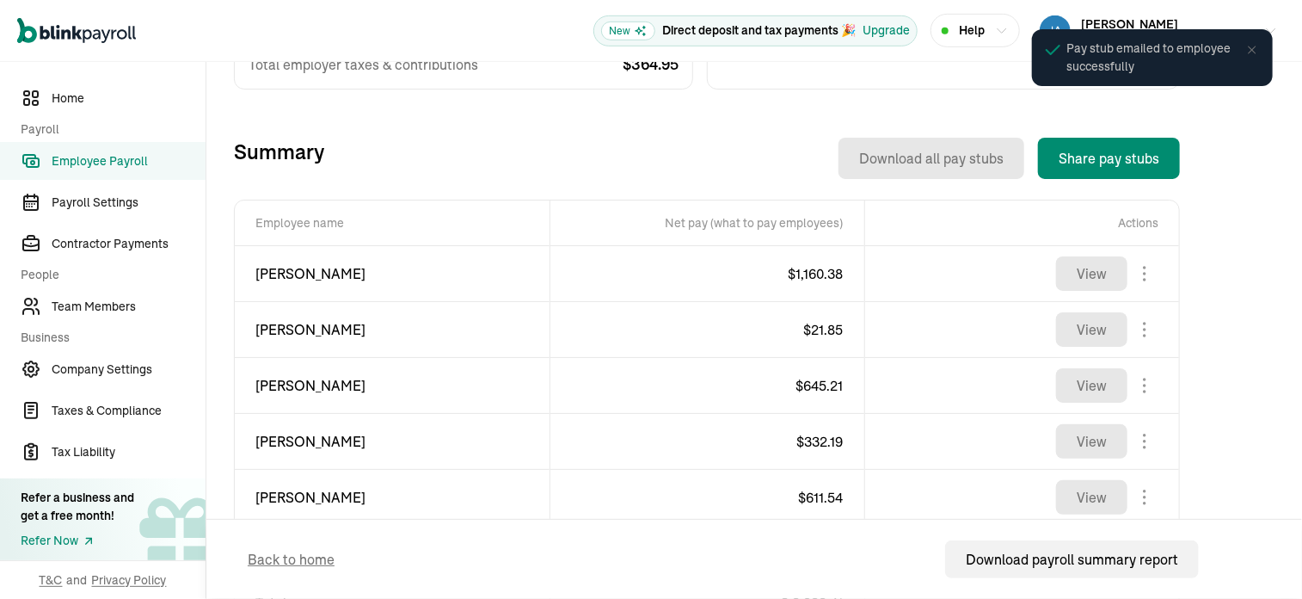
click at [778, 95] on div "Total Payroll Cost Total cost $ 3,857.02 Employees’ gross pay $ 3,492.07 Total …" at bounding box center [707, 303] width 946 height 818
click at [778, 94] on div "Total Payroll Cost Total cost $ 3,857.02 Employees’ gross pay $ 3,492.07 Total …" at bounding box center [707, 303] width 946 height 818
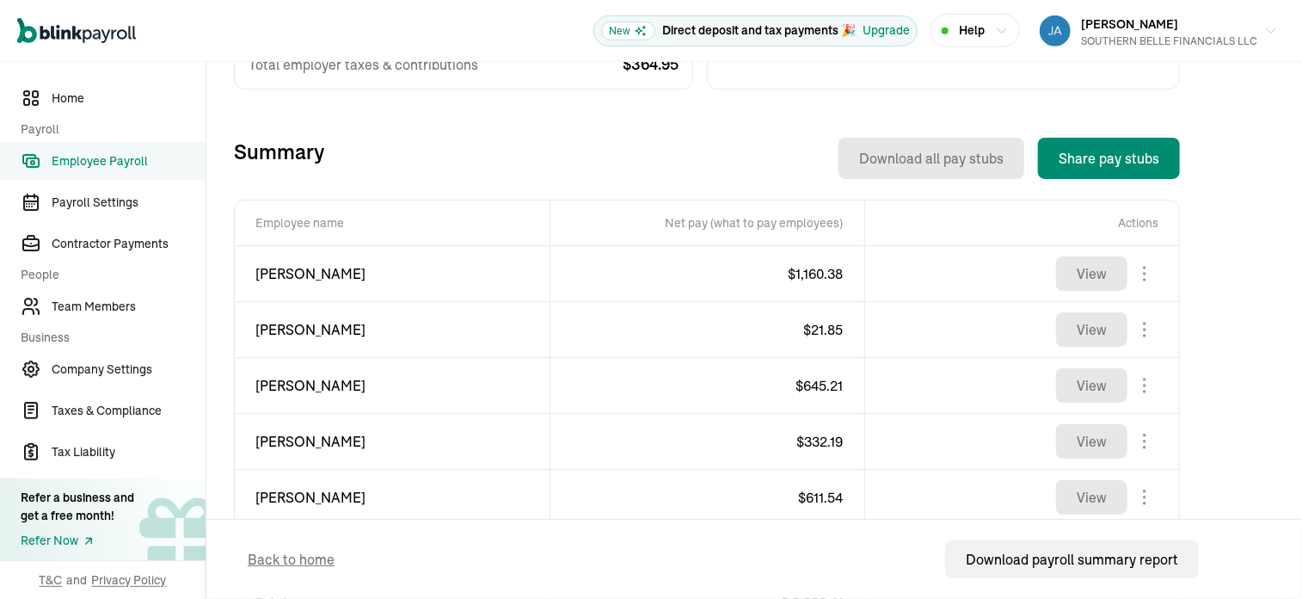
scroll to position [526, 0]
click at [544, 505] on td "[PERSON_NAME]" at bounding box center [392, 499] width 315 height 56
click at [600, 496] on td "$ 611.54" at bounding box center [707, 499] width 315 height 56
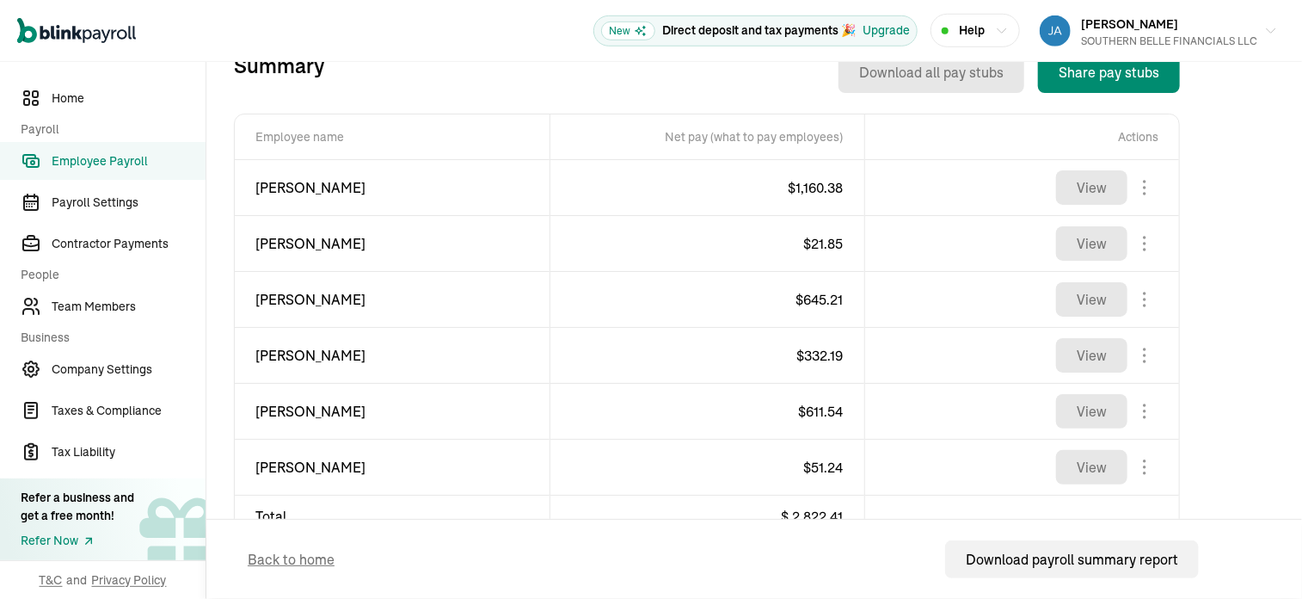
scroll to position [665, 0]
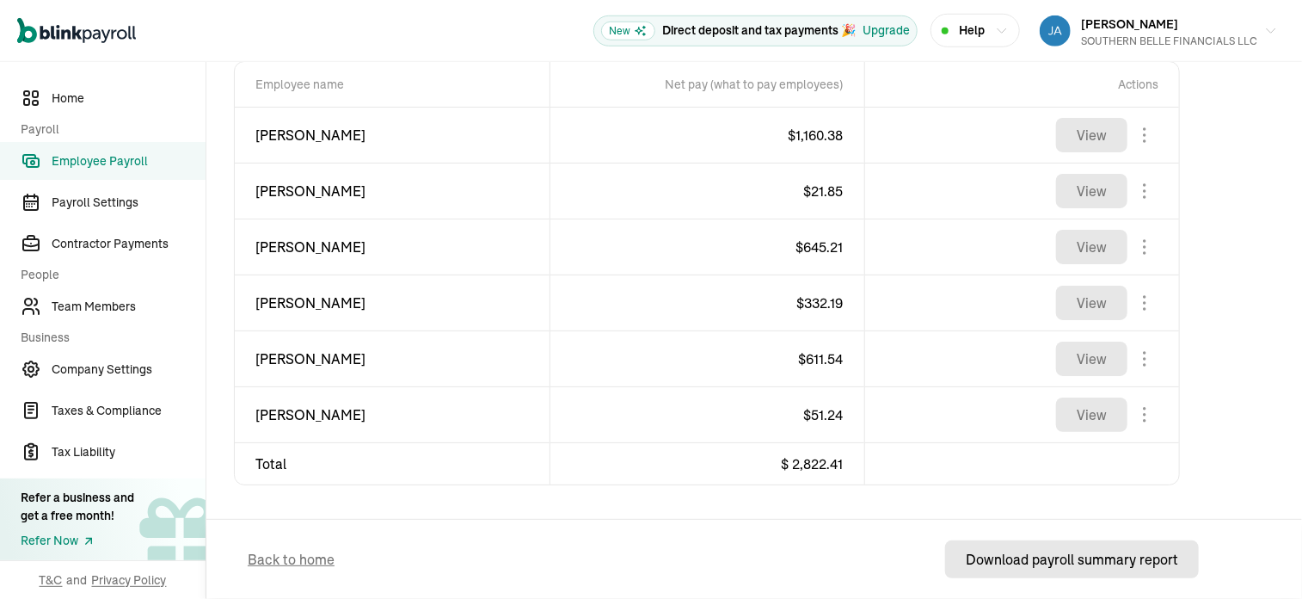
click at [1118, 573] on button "Download payroll summary report" at bounding box center [1072, 559] width 254 height 38
click at [1143, 569] on button "Download payroll summary report" at bounding box center [1072, 559] width 254 height 38
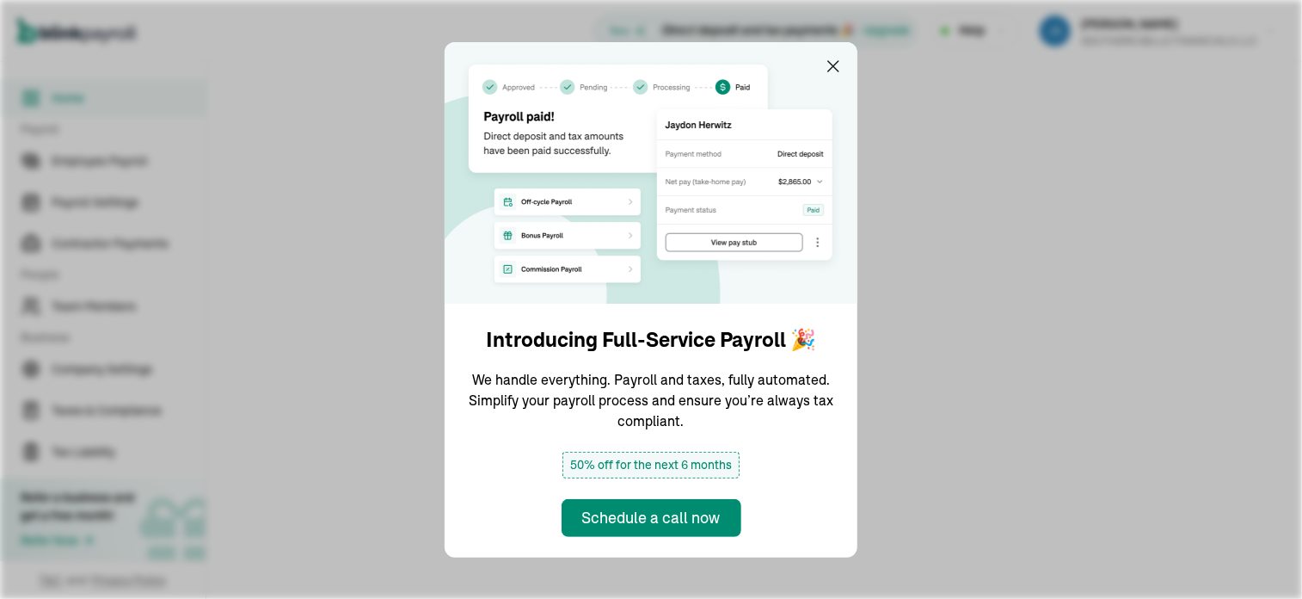
click at [827, 68] on icon "button" at bounding box center [833, 66] width 21 height 21
click at [833, 65] on div at bounding box center [754, 89] width 1096 height 55
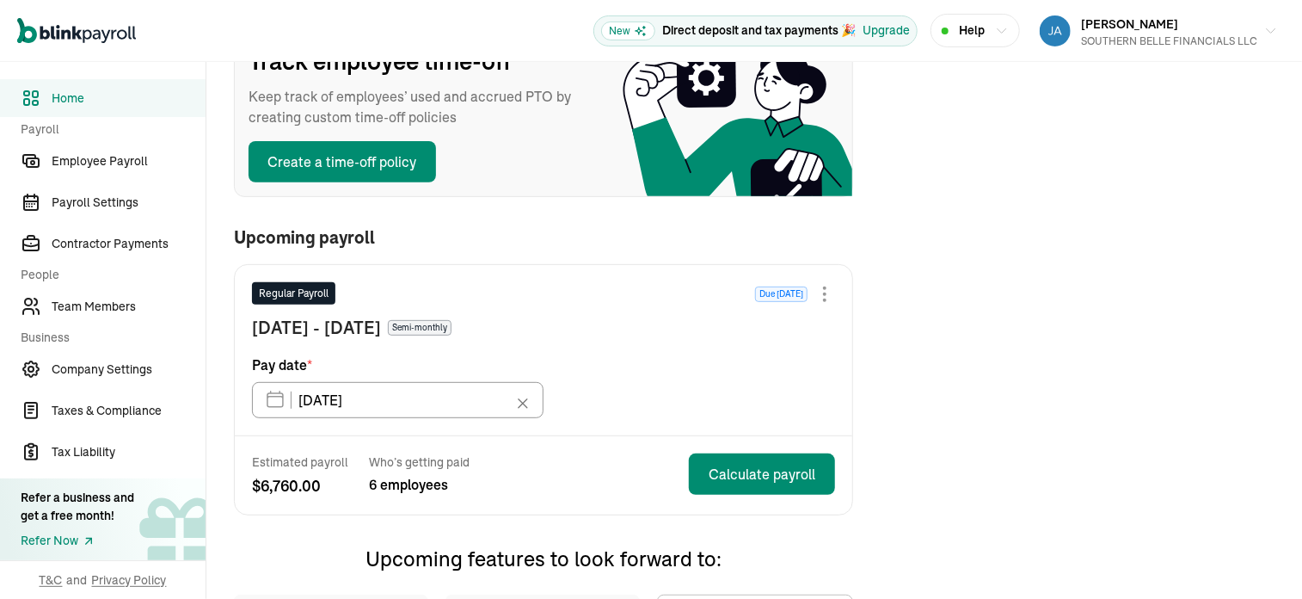
scroll to position [246, 0]
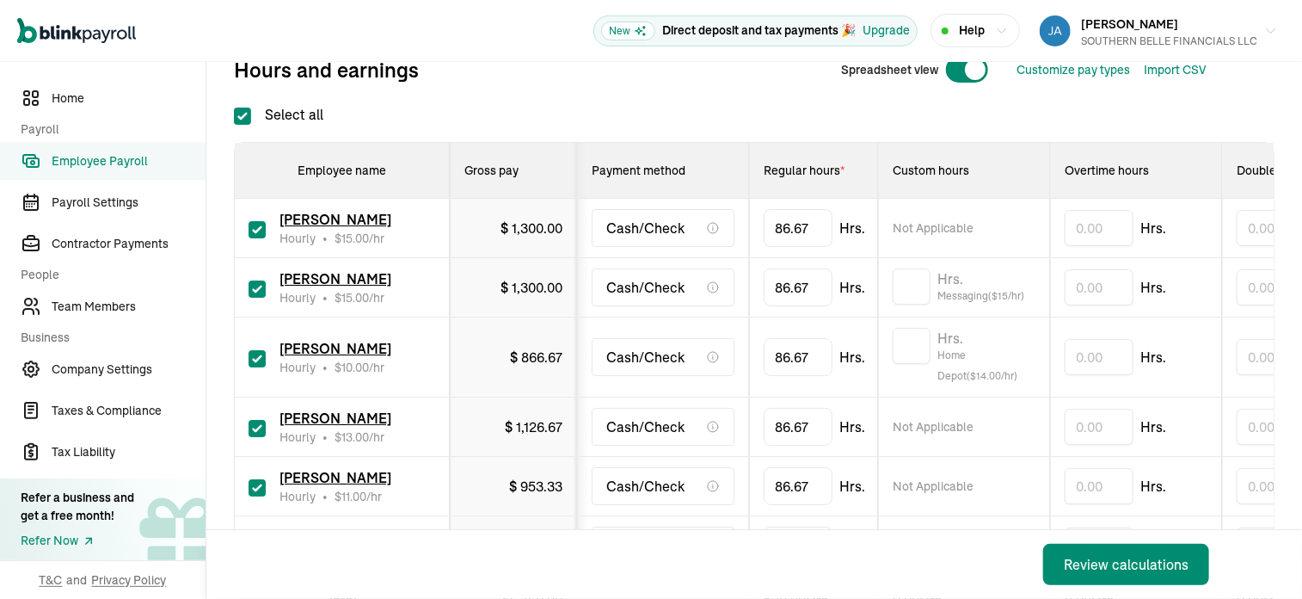
scroll to position [237, 0]
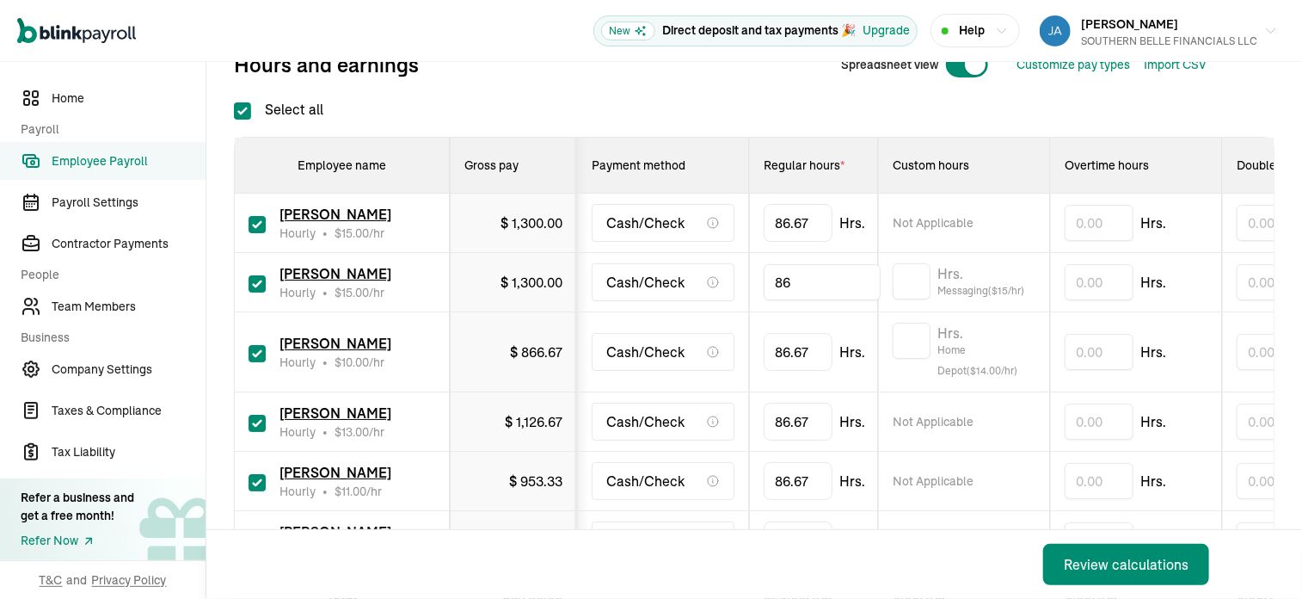
type input "8"
type input "9.1"
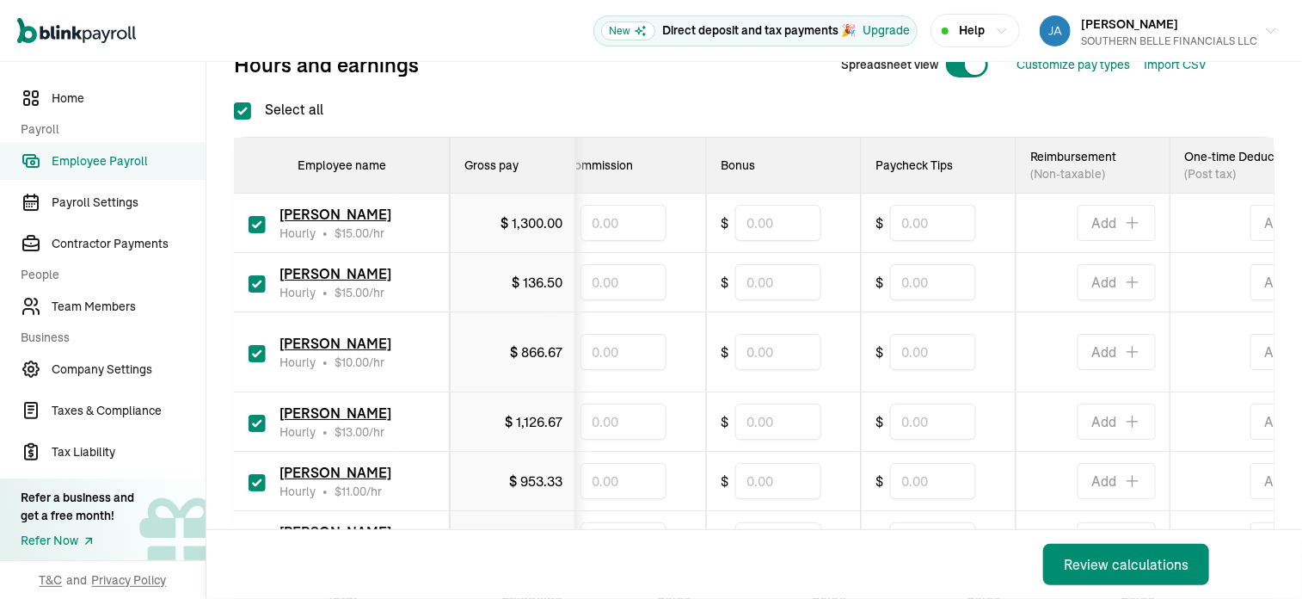
scroll to position [0, 907]
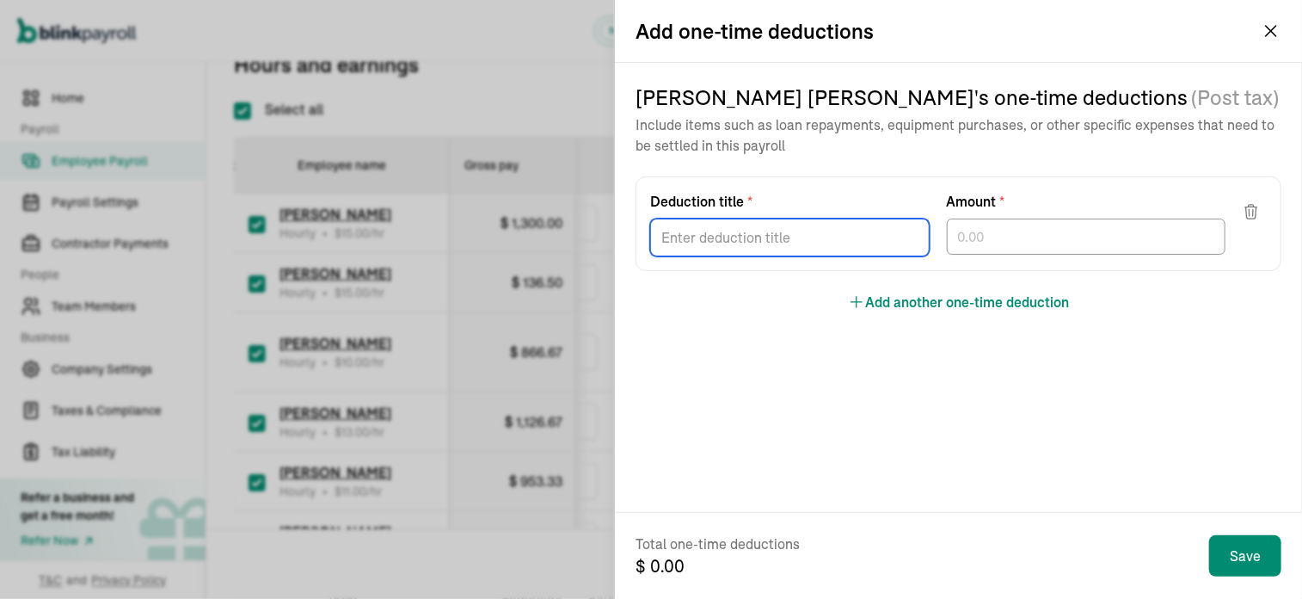
click at [819, 241] on input "Deduction title *" at bounding box center [790, 237] width 280 height 38
type input "Revenue Loss"
click at [1060, 241] on input "text" at bounding box center [1087, 236] width 280 height 36
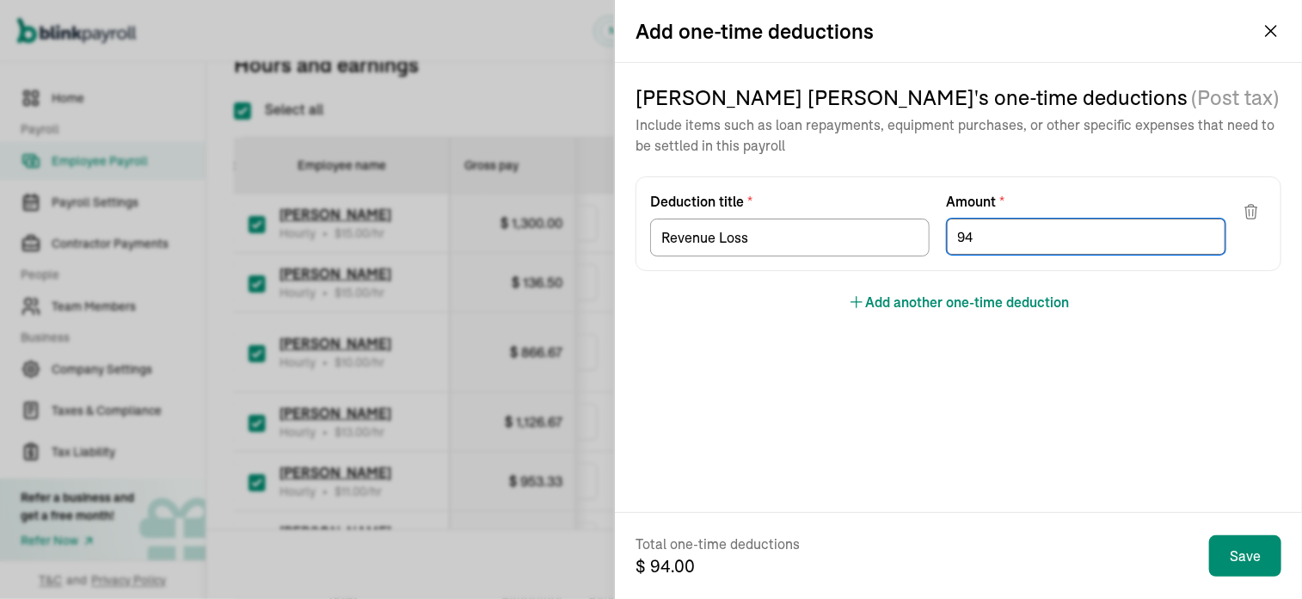
type input "9"
type input "88.91"
click at [1250, 563] on iframe "Chat Widget" at bounding box center [1259, 557] width 86 height 83
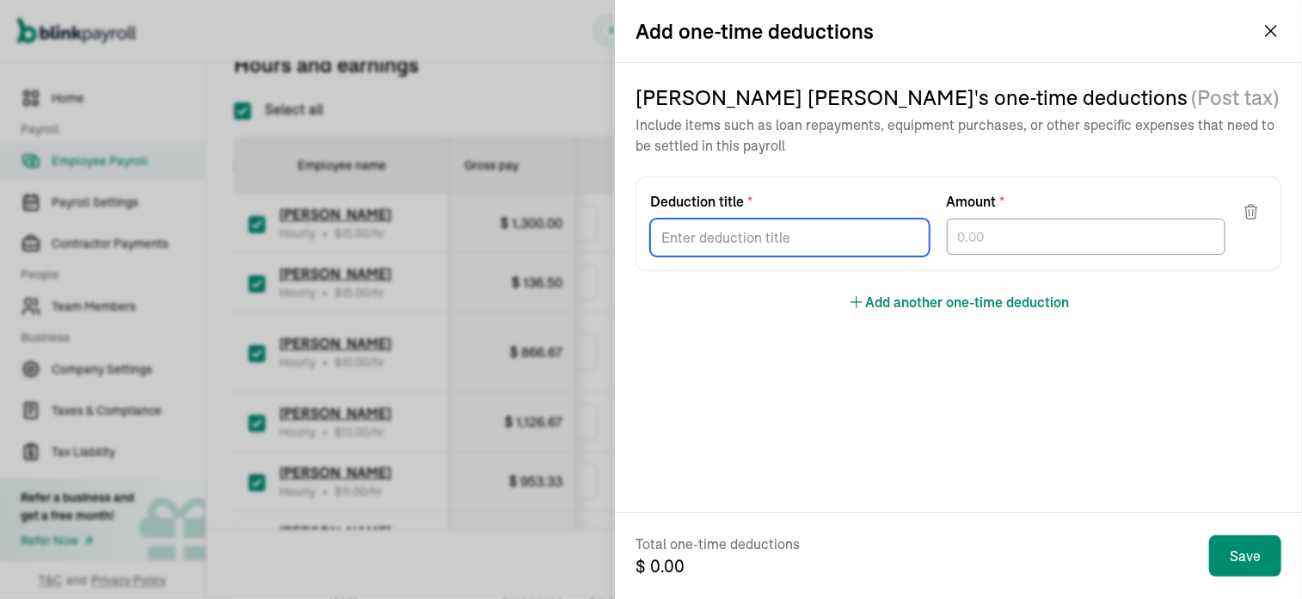
click at [777, 239] on input "Deduction title *" at bounding box center [790, 237] width 280 height 38
type input "Revenue Loss"
click at [1046, 237] on input "text" at bounding box center [1087, 236] width 280 height 36
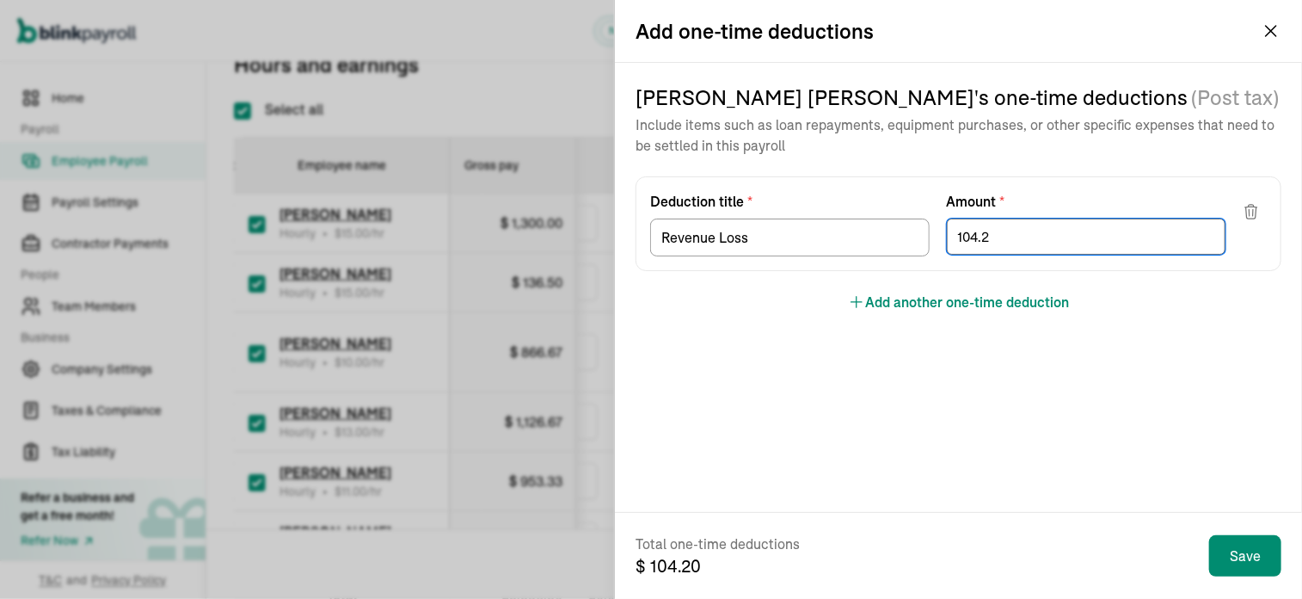
type input "104.21"
click at [1242, 565] on iframe "Chat Widget" at bounding box center [1259, 557] width 86 height 83
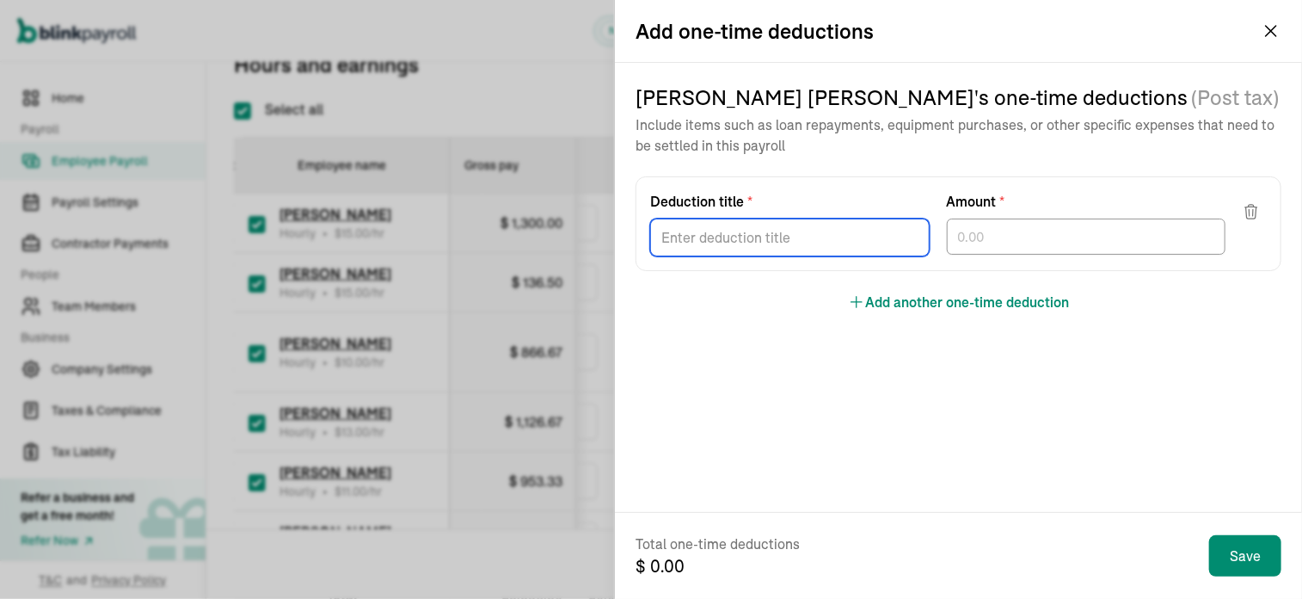
click at [804, 240] on input "Deduction title *" at bounding box center [790, 237] width 280 height 38
type input "Revenue Loss"
click at [1072, 238] on input "text" at bounding box center [1087, 236] width 280 height 36
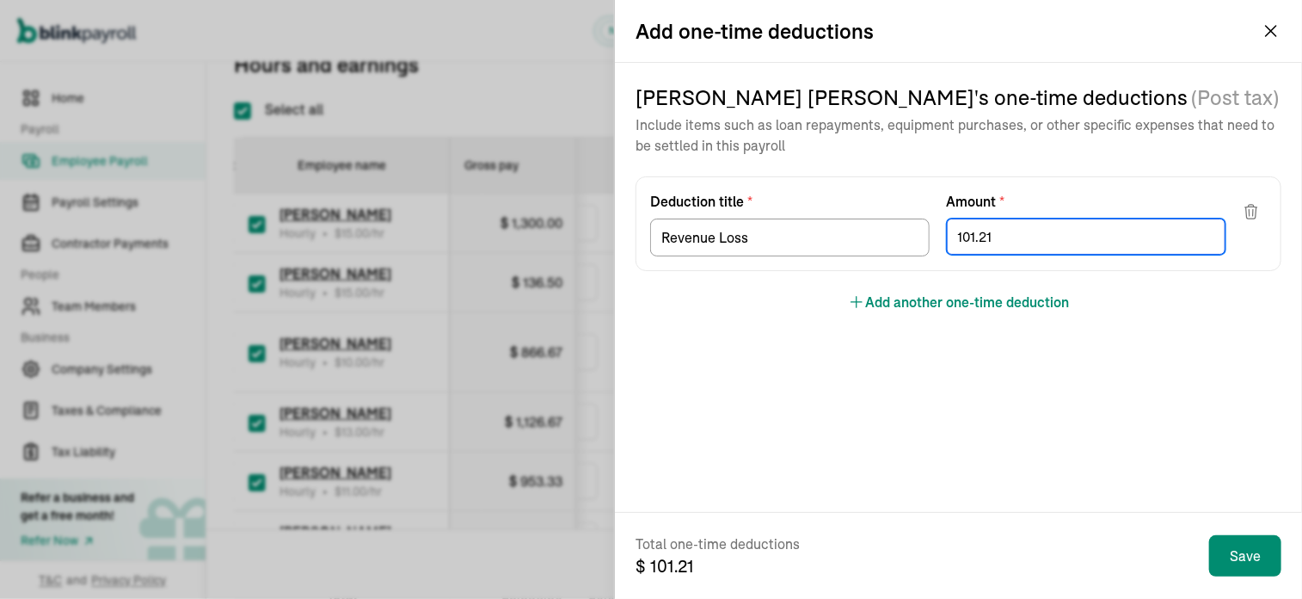
type input "101.21"
click at [1270, 549] on iframe "Chat Widget" at bounding box center [1259, 557] width 86 height 83
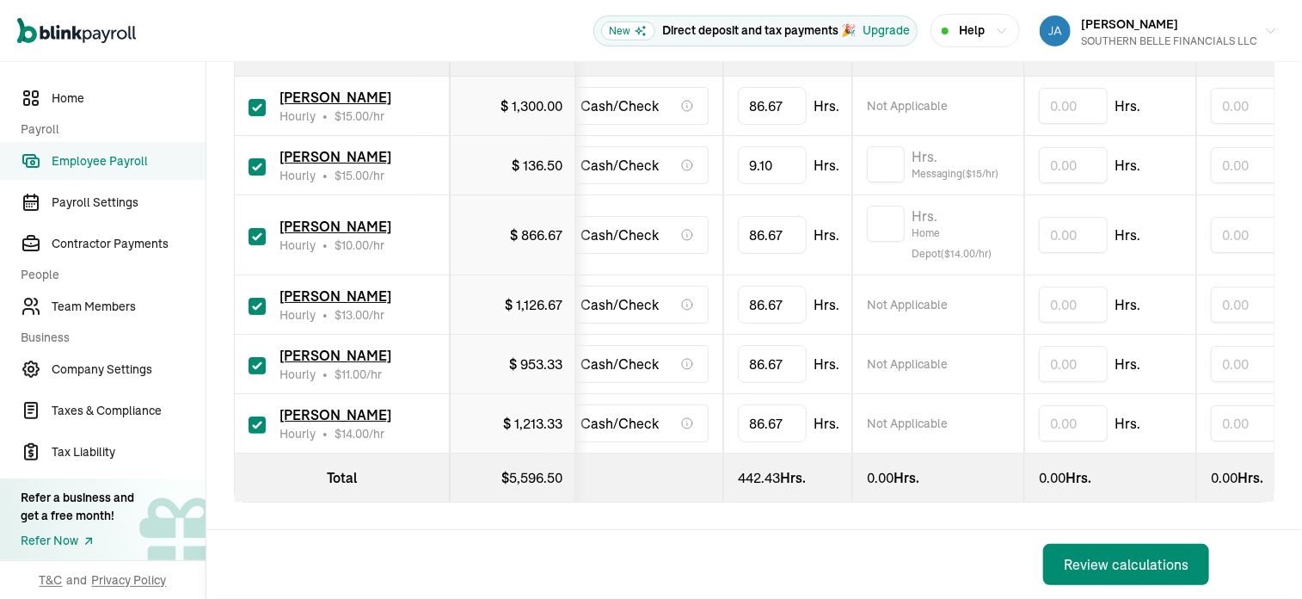
scroll to position [0, 28]
type input "8"
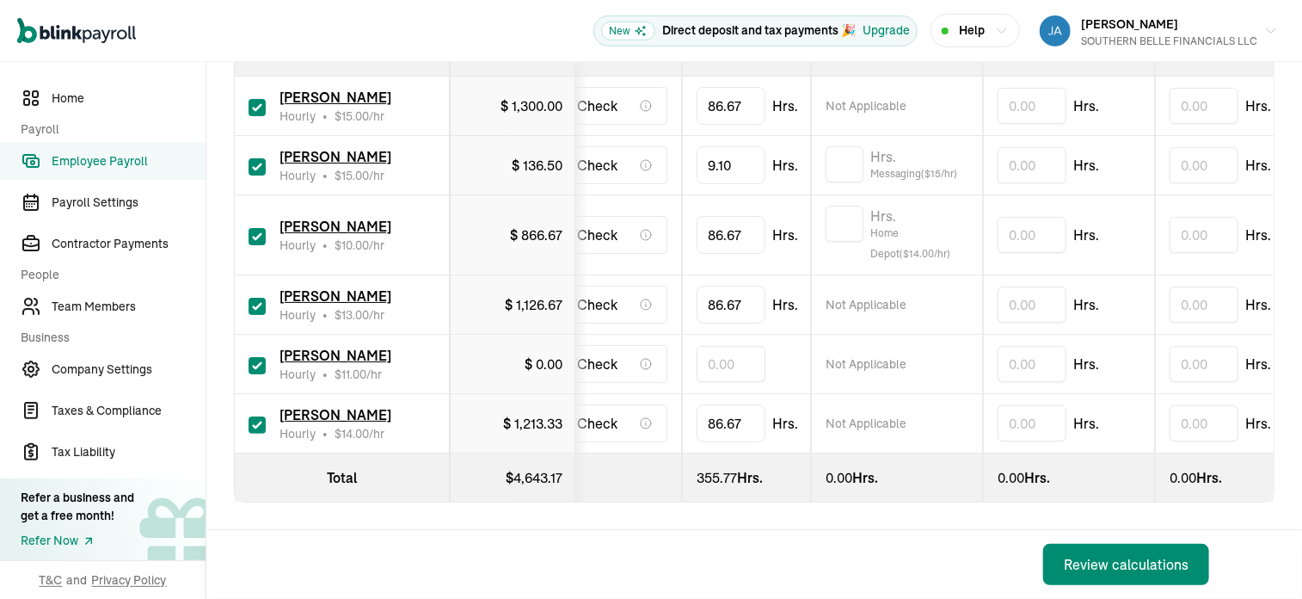
scroll to position [0, 0]
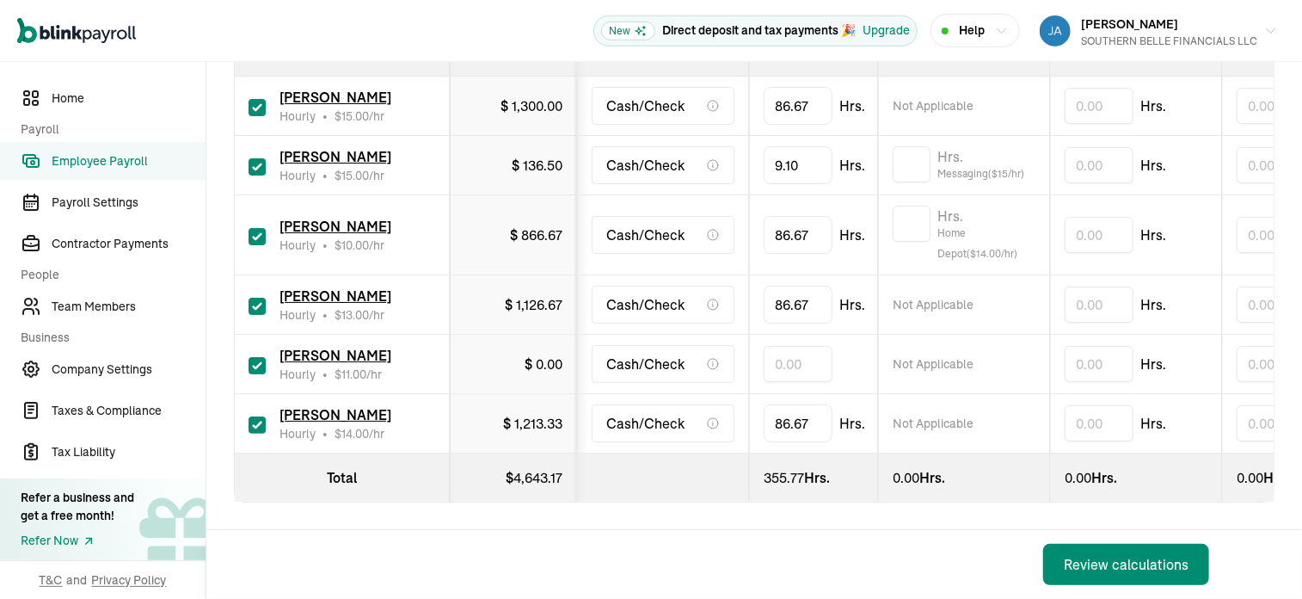
click at [791, 361] on input "text" at bounding box center [798, 364] width 69 height 36
type input "6"
type input "60.2"
type input "8"
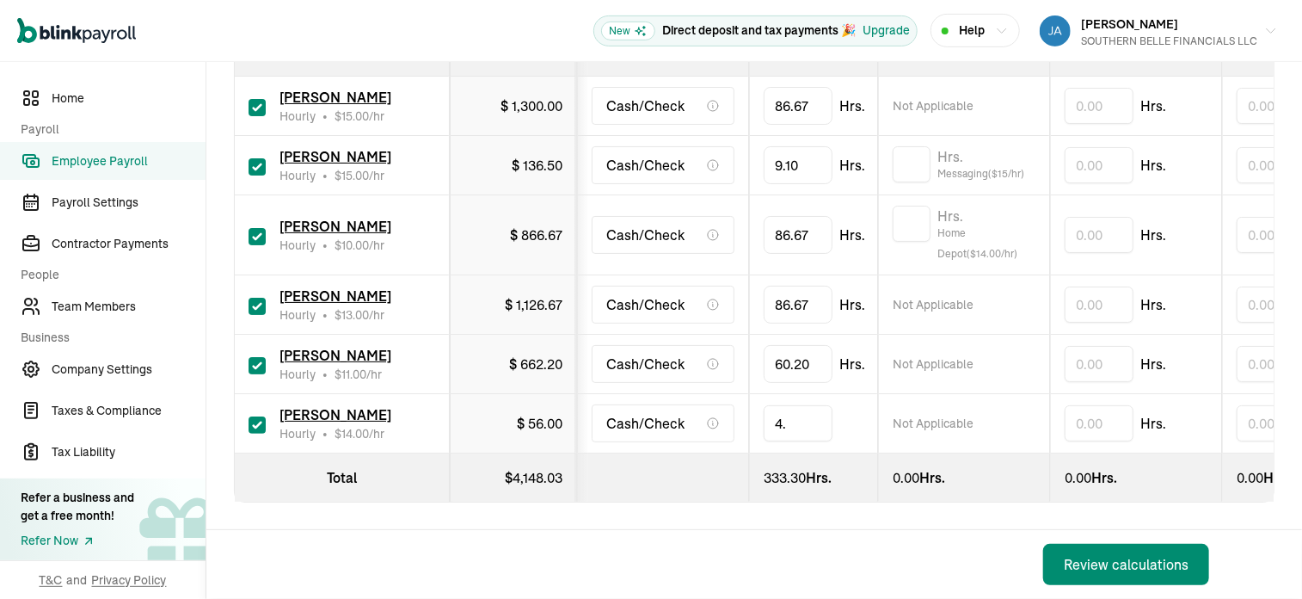
type input "4.1"
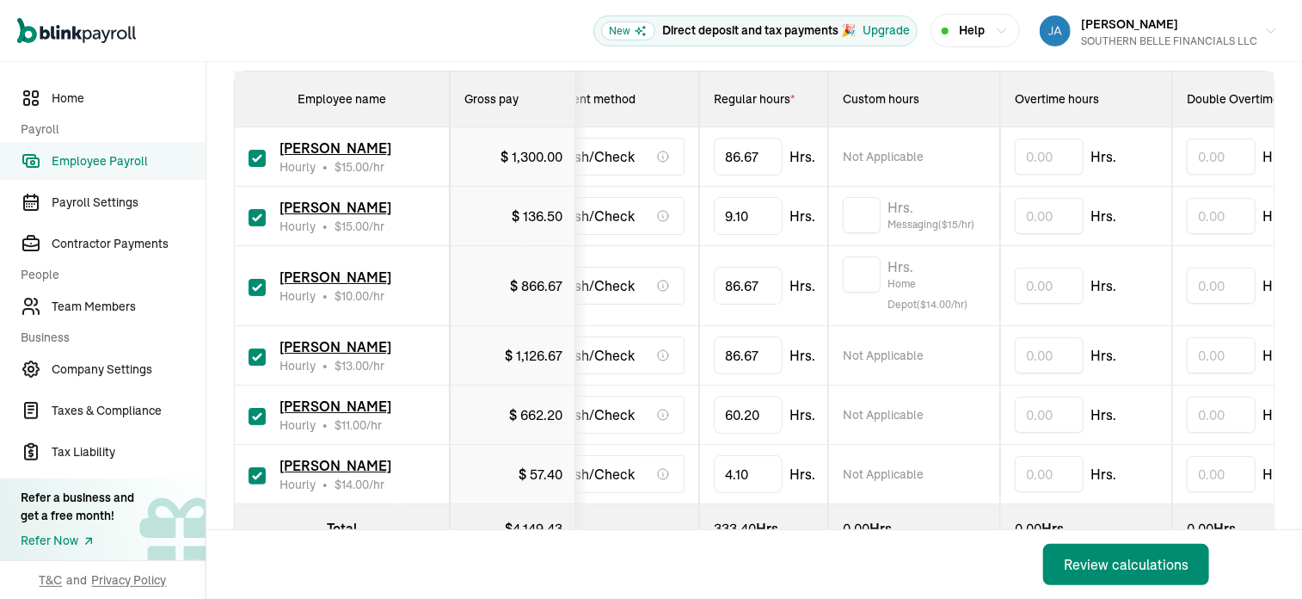
scroll to position [0, 11]
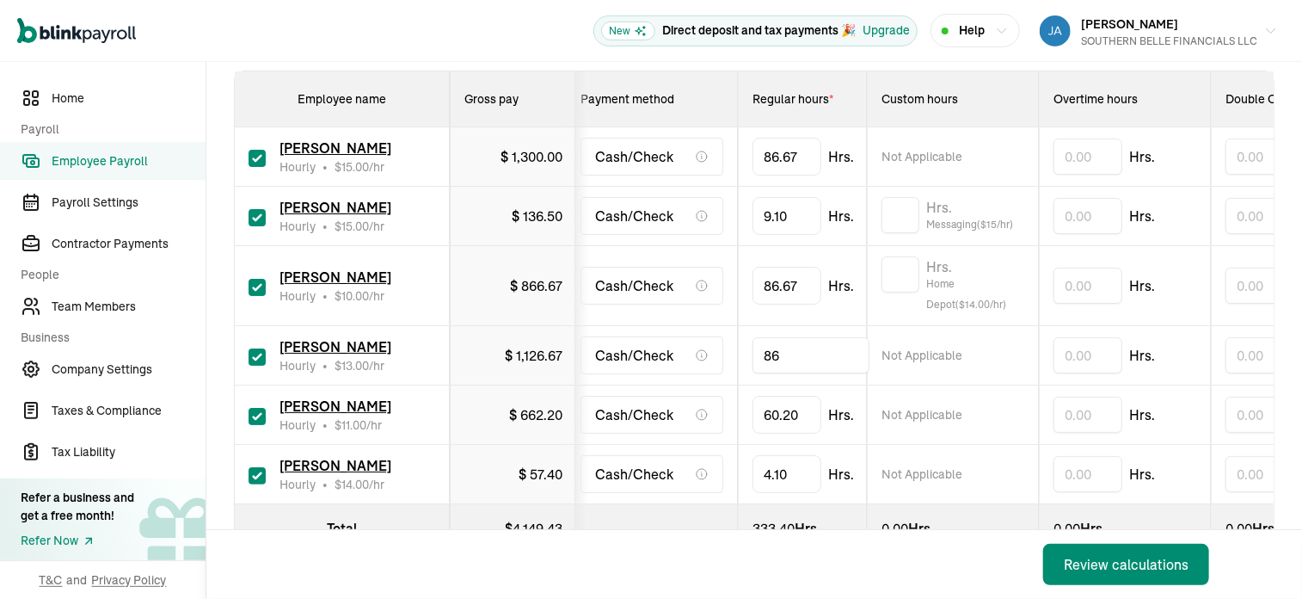
type input "8"
type input "36.1"
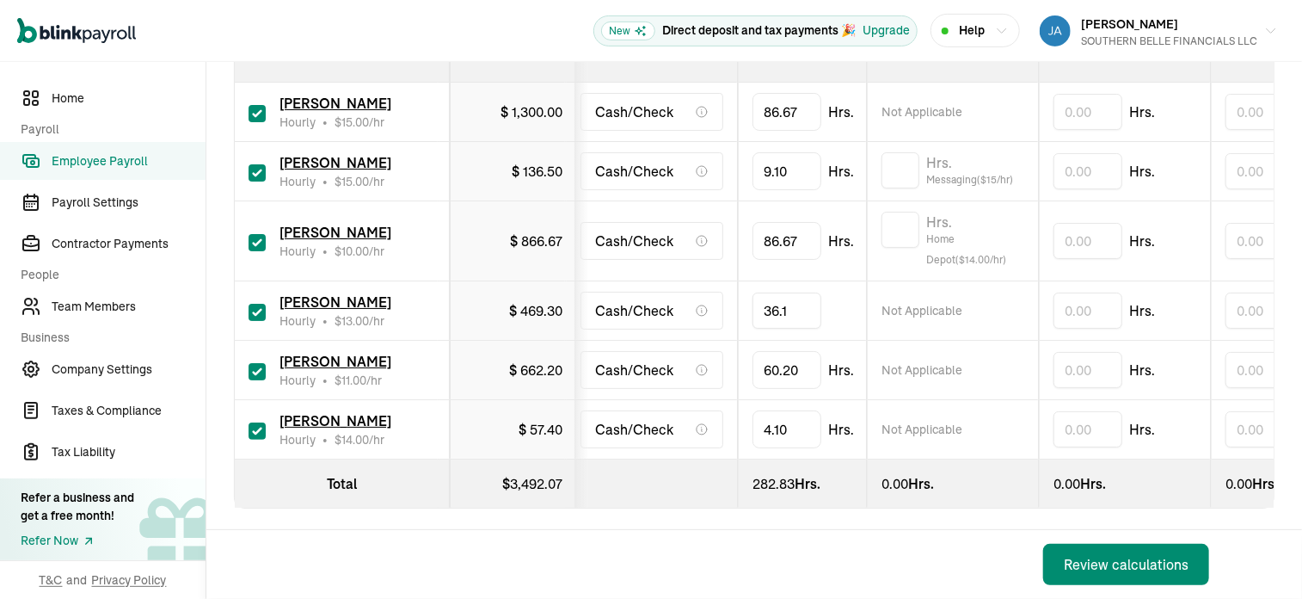
scroll to position [365, 0]
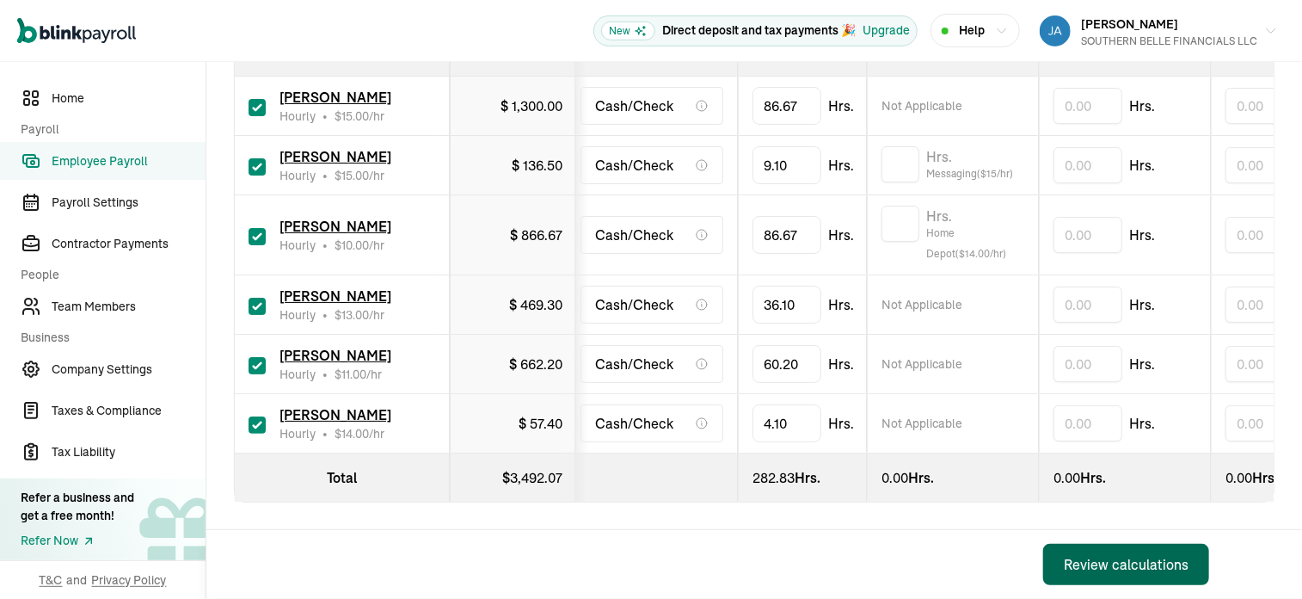
click at [1132, 568] on div "Review calculations" at bounding box center [1126, 564] width 125 height 21
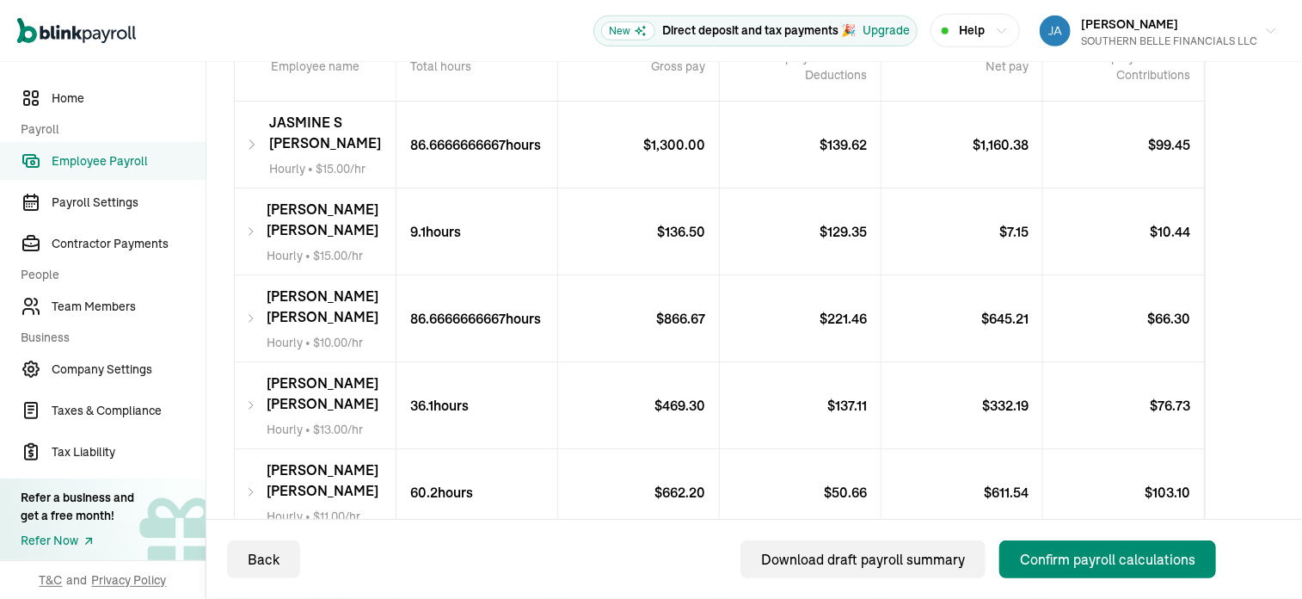
scroll to position [416, 0]
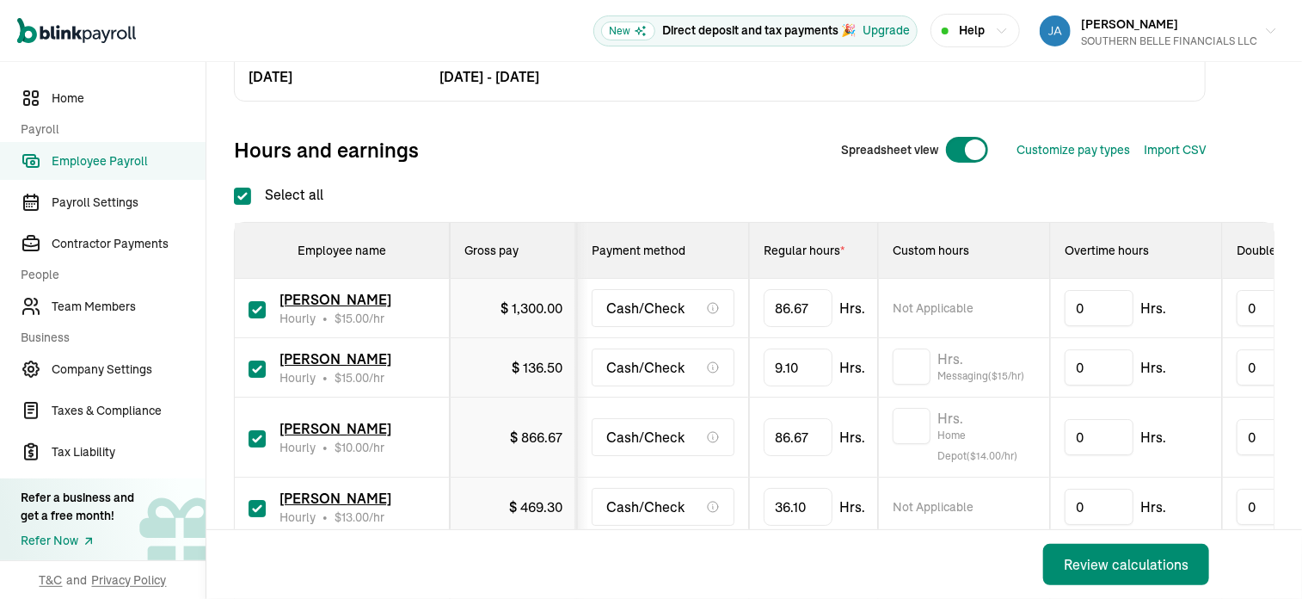
scroll to position [154, 0]
click at [1189, 369] on div "0 Hrs." at bounding box center [1136, 366] width 143 height 36
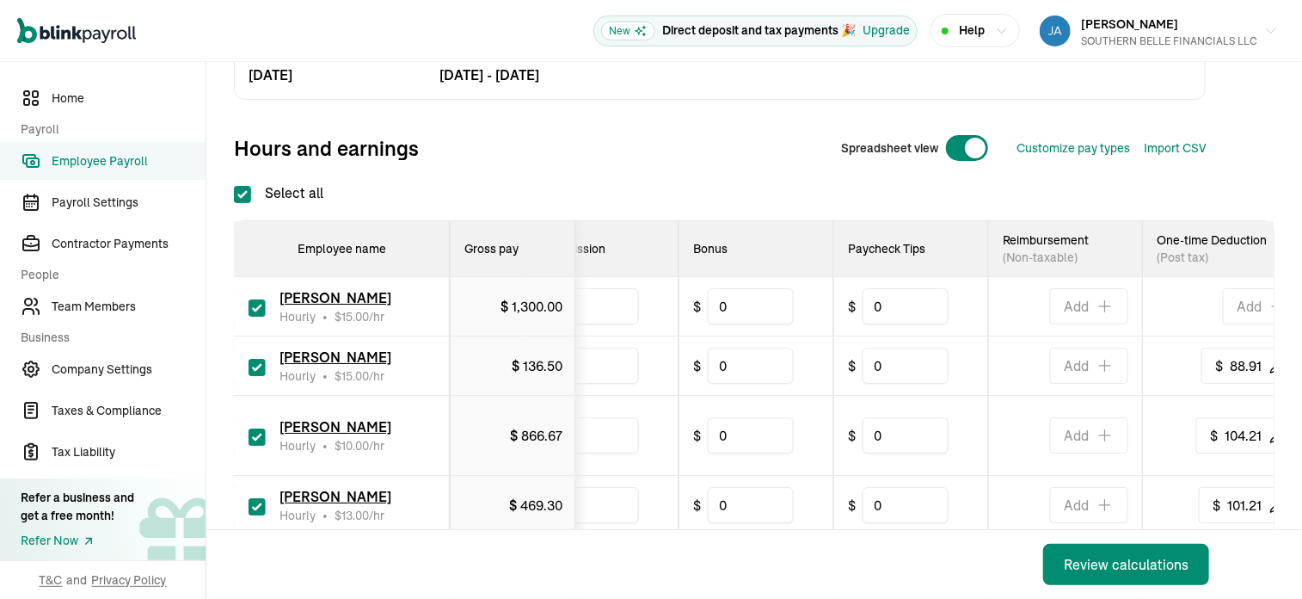
scroll to position [0, 907]
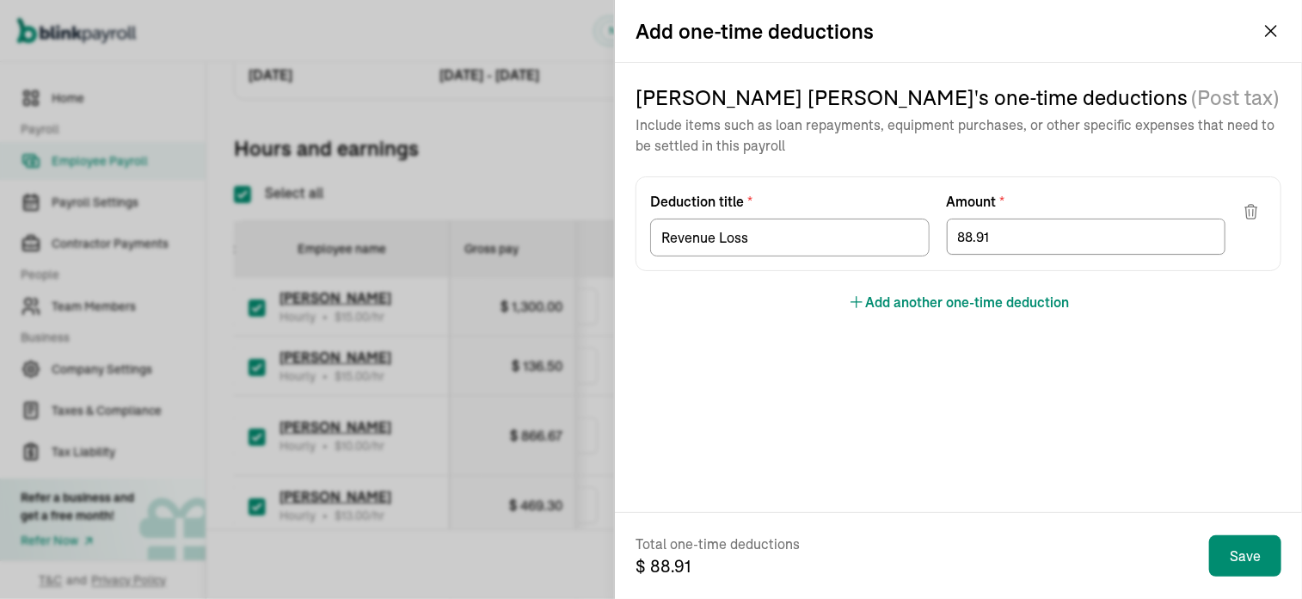
click at [1063, 204] on label "Amount *" at bounding box center [1087, 201] width 280 height 21
click at [1061, 240] on input "88.91" at bounding box center [1087, 236] width 280 height 36
type input "8"
type input "74.21"
click at [1270, 551] on iframe "Chat Widget" at bounding box center [1259, 557] width 86 height 83
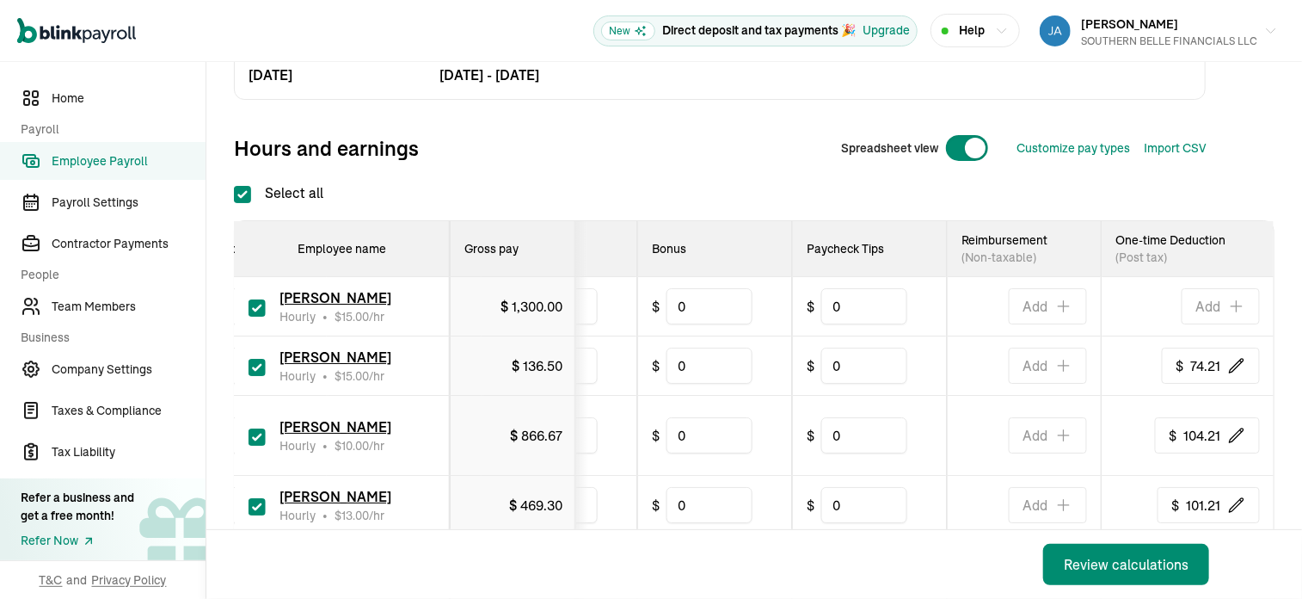
click at [1132, 567] on div "Review calculations" at bounding box center [1126, 564] width 125 height 21
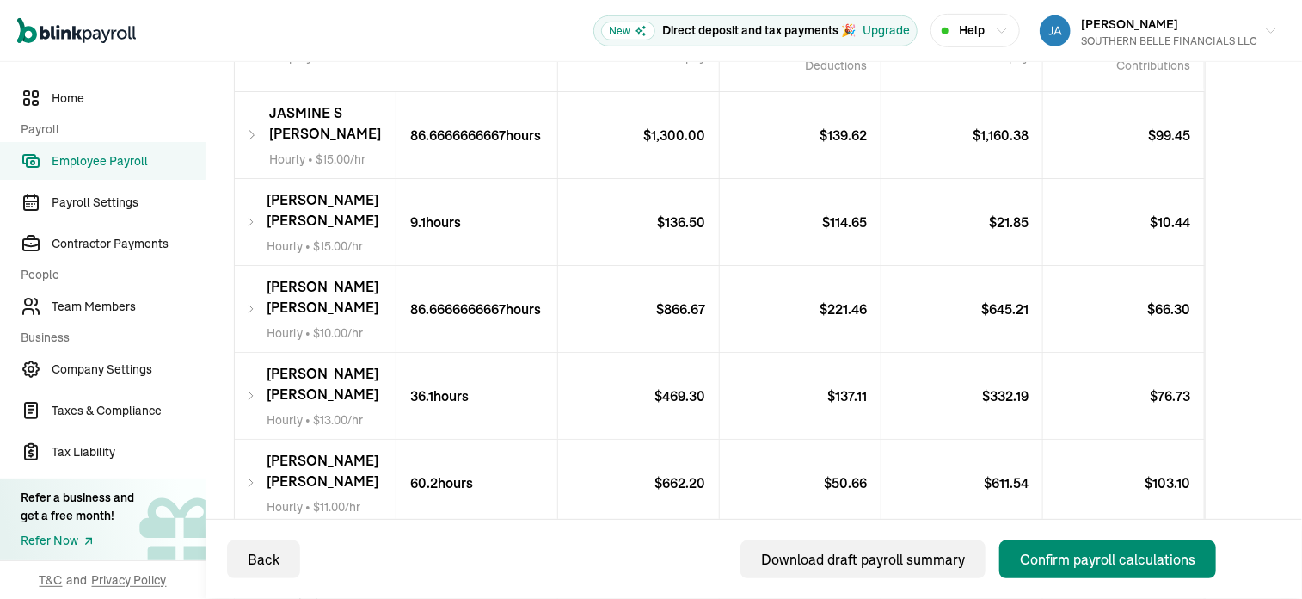
scroll to position [422, 0]
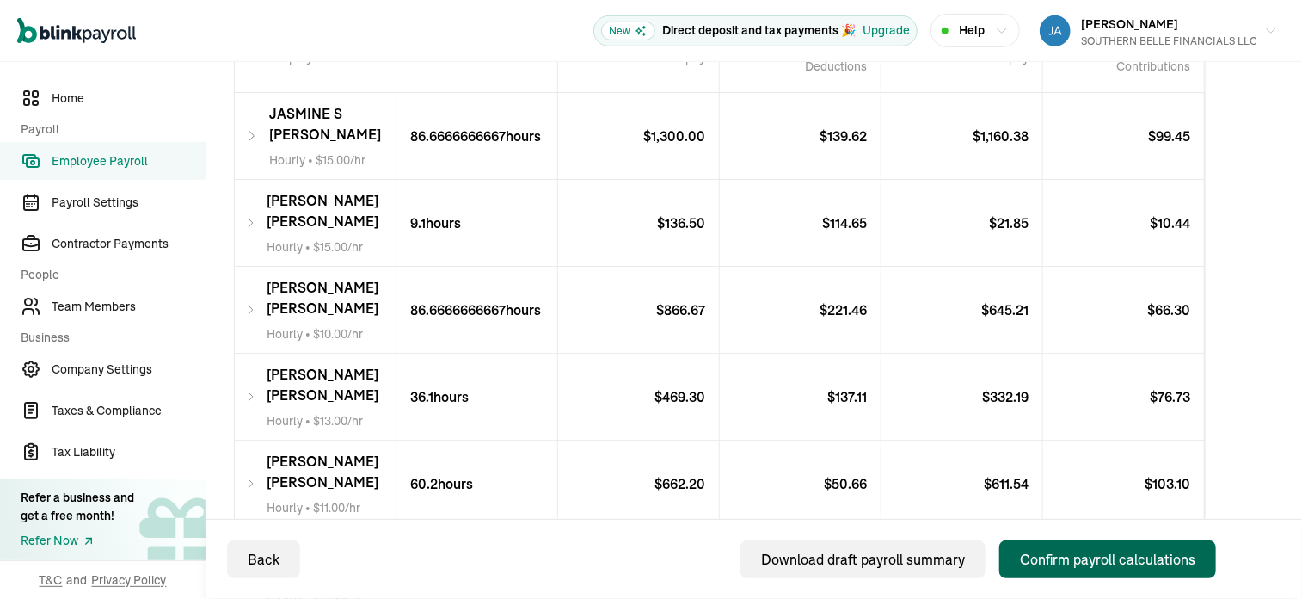
click at [1111, 571] on button "Confirm payroll calculations" at bounding box center [1108, 559] width 217 height 38
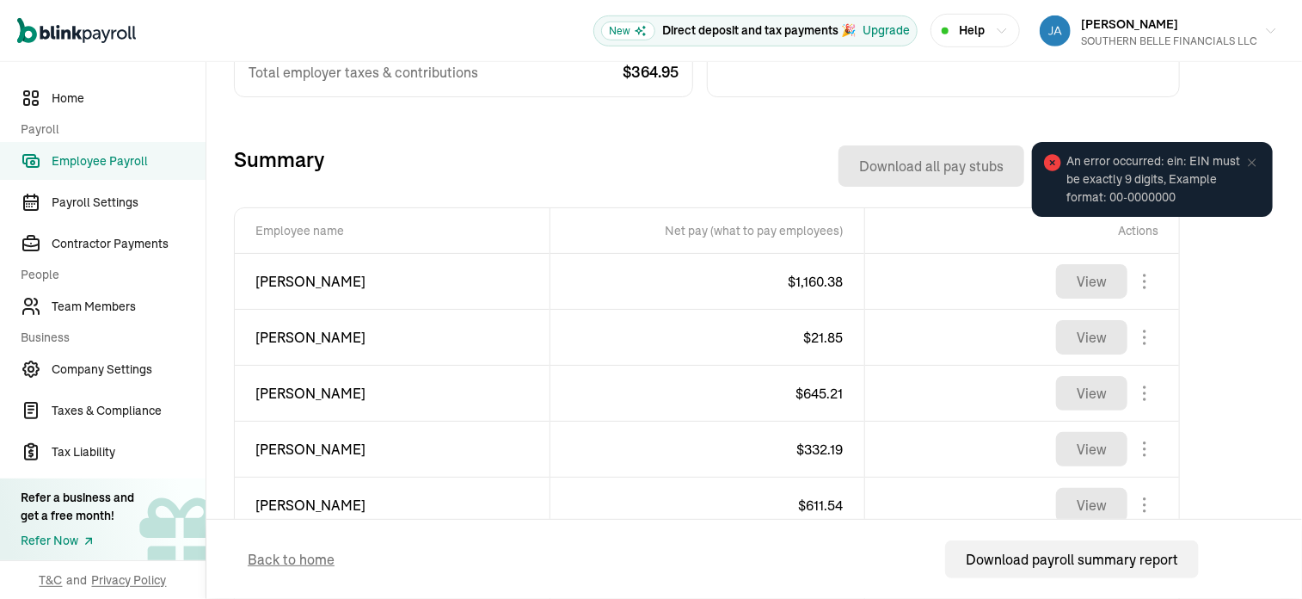
scroll to position [526, 0]
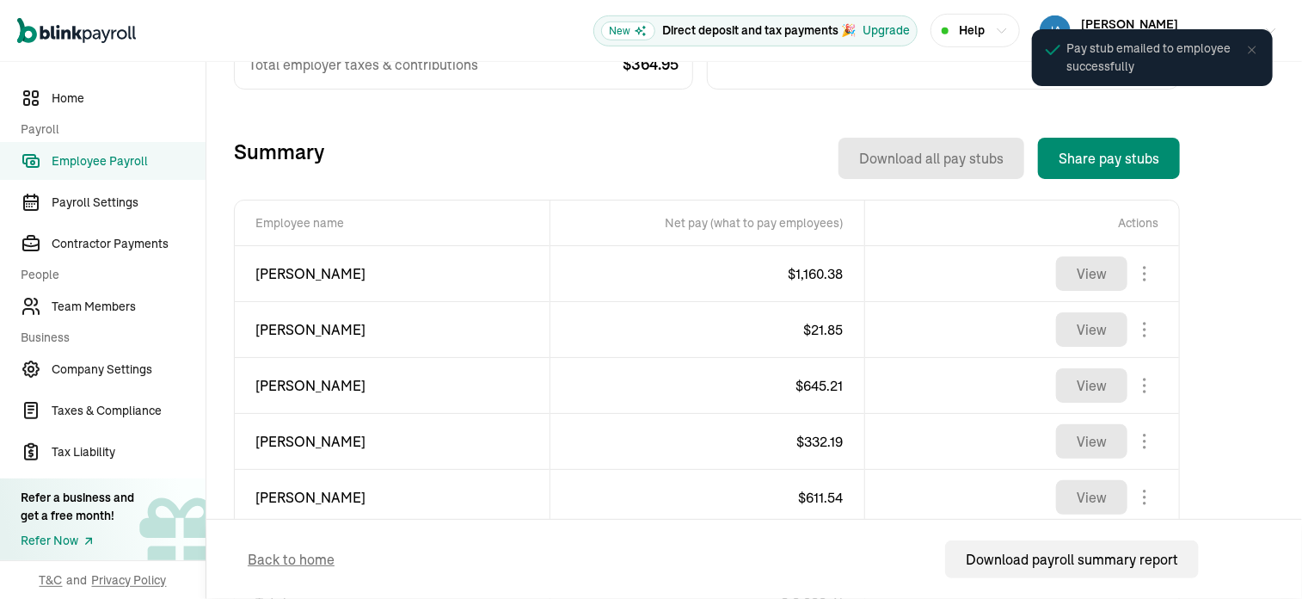
click at [778, 95] on div "Total Payroll Cost Total cost $ 3,857.02 Employees’ gross pay $ 3,492.07 Total …" at bounding box center [707, 303] width 946 height 818
click at [778, 94] on div "Total Payroll Cost Total cost $ 3,857.02 Employees’ gross pay $ 3,492.07 Total …" at bounding box center [707, 303] width 946 height 818
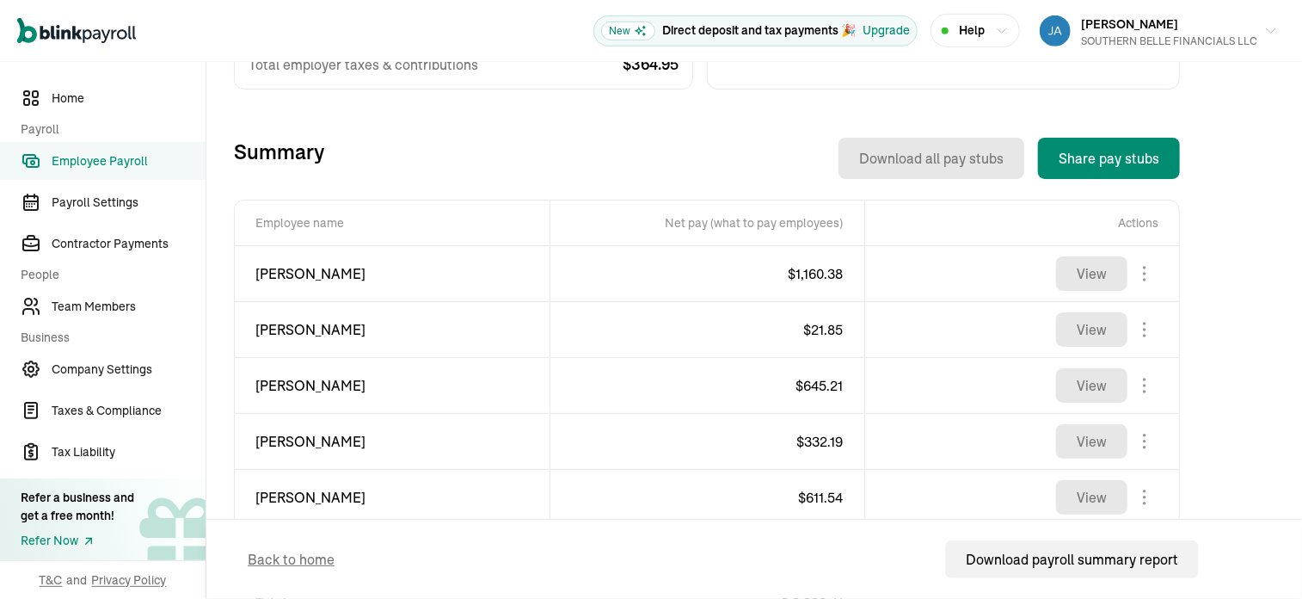
scroll to position [526, 0]
click at [544, 505] on td "[PERSON_NAME]" at bounding box center [392, 499] width 315 height 56
click at [600, 496] on td "$ 611.54" at bounding box center [707, 499] width 315 height 56
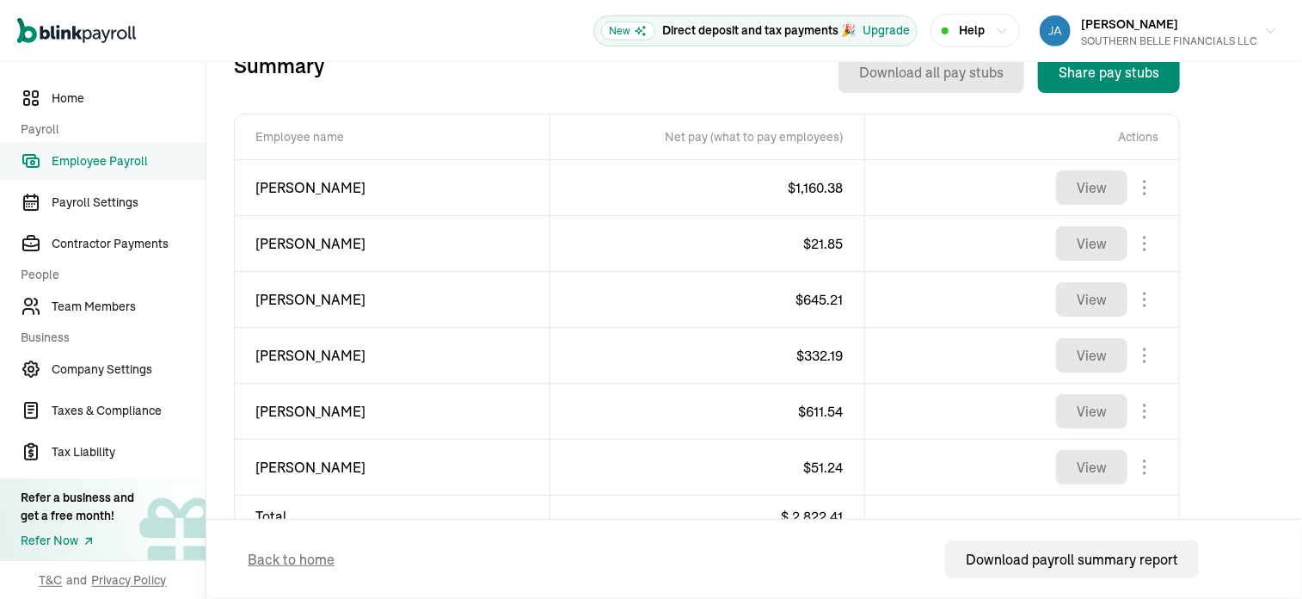
scroll to position [665, 0]
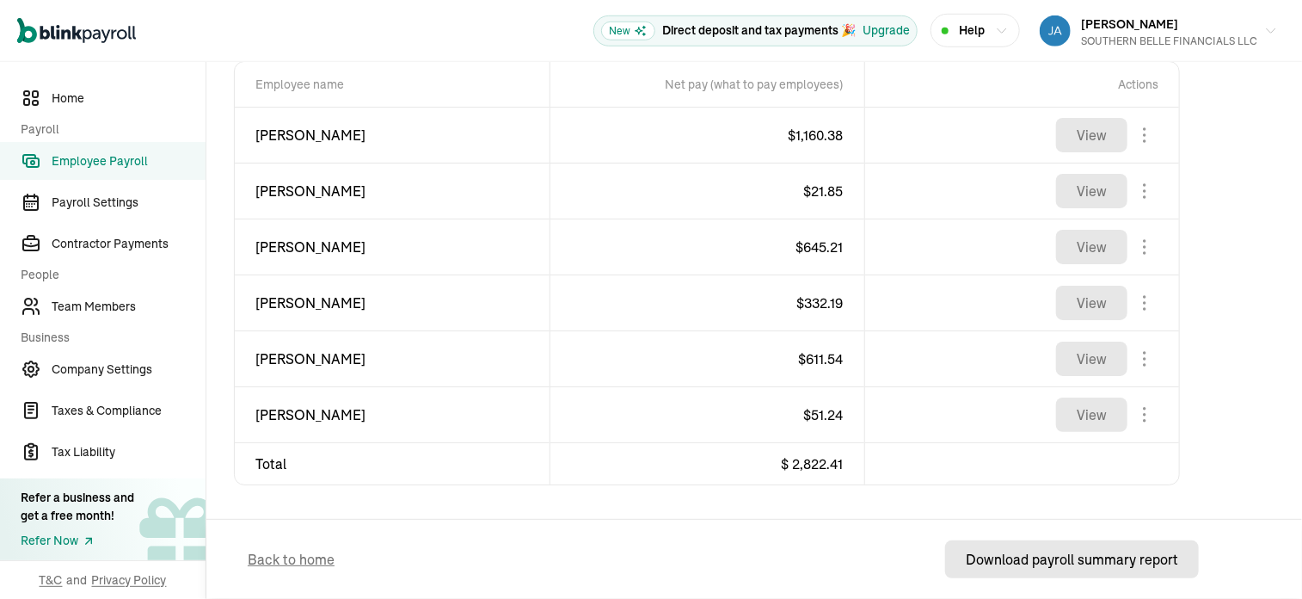
click at [1118, 573] on button "Download payroll summary report" at bounding box center [1072, 559] width 254 height 38
click at [1143, 569] on button "Download payroll summary report" at bounding box center [1072, 559] width 254 height 38
